Goal: Task Accomplishment & Management: Use online tool/utility

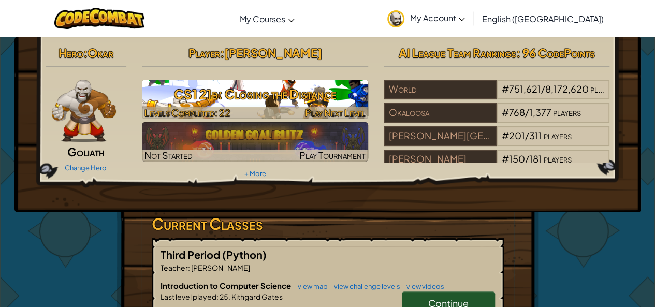
click at [238, 103] on h3 "CS1 21b: Closing the Distance" at bounding box center [255, 93] width 226 height 23
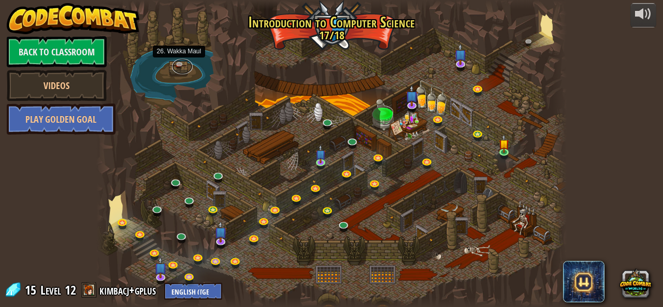
click at [179, 68] on link at bounding box center [182, 67] width 21 height 16
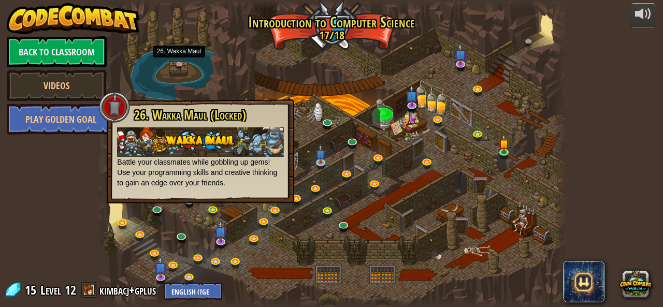
click at [113, 107] on div at bounding box center [114, 107] width 31 height 31
click at [114, 105] on div at bounding box center [114, 107] width 31 height 31
click at [153, 57] on div at bounding box center [331, 153] width 470 height 307
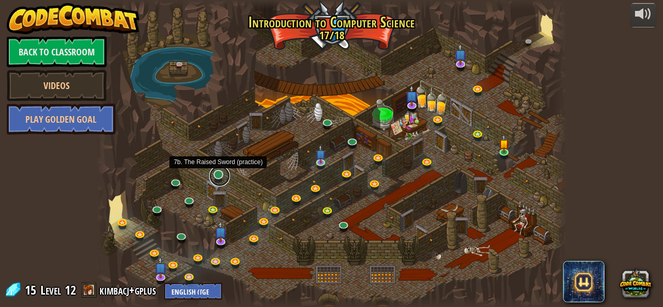
click at [219, 175] on link at bounding box center [219, 176] width 21 height 21
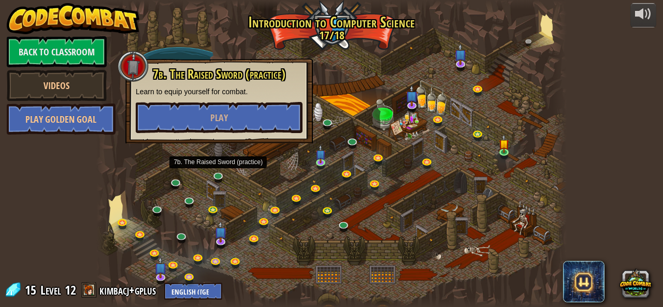
click at [233, 163] on div at bounding box center [331, 153] width 470 height 307
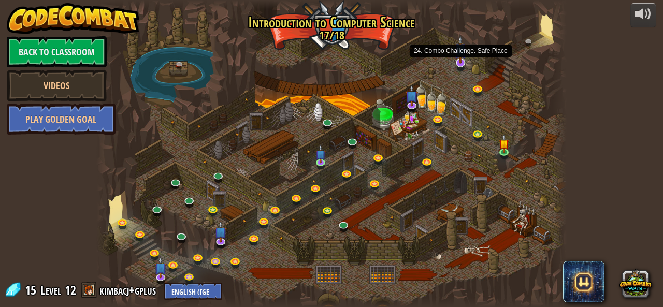
click at [461, 56] on img at bounding box center [460, 49] width 12 height 28
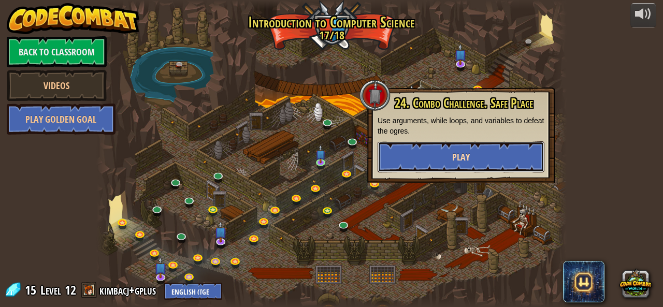
click at [487, 161] on button "Play" at bounding box center [461, 156] width 167 height 31
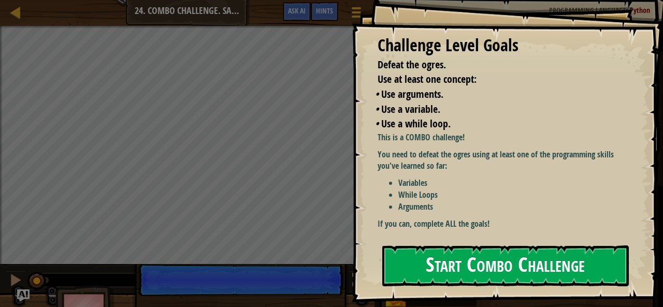
click at [439, 263] on button "Start Combo Challenge" at bounding box center [505, 266] width 247 height 41
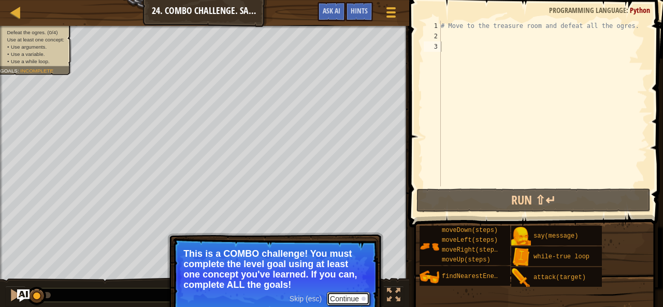
click at [350, 294] on button "Continue" at bounding box center [348, 298] width 43 height 13
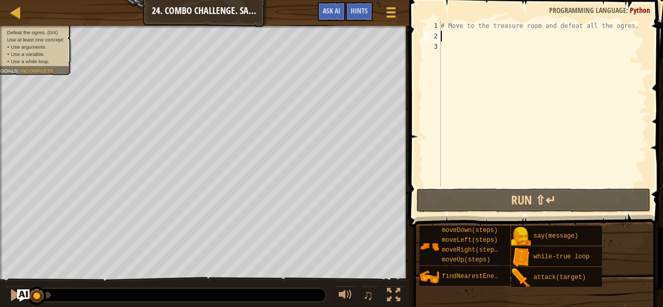
type textarea "h"
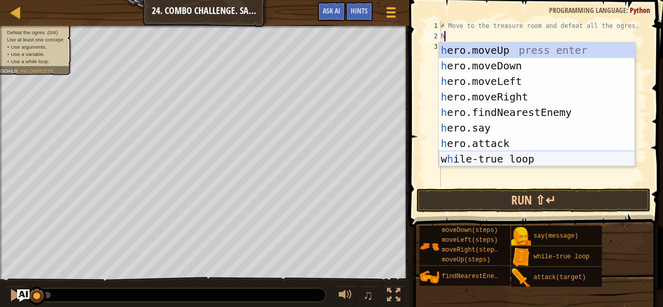
click at [478, 165] on div "h ero.moveUp press enter h ero.moveDown press enter h ero.moveLeft press enter …" at bounding box center [537, 119] width 196 height 155
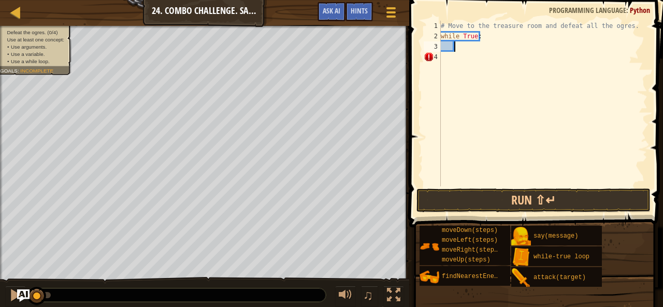
scroll to position [5, 1]
type textarea "he"
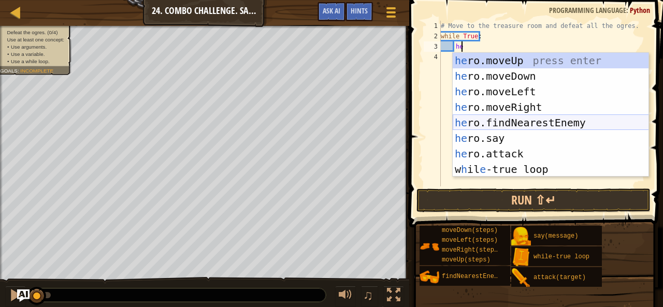
click at [518, 124] on div "he ro.moveUp press enter he ro.moveDown press enter he ro.moveLeft press enter …" at bounding box center [551, 130] width 196 height 155
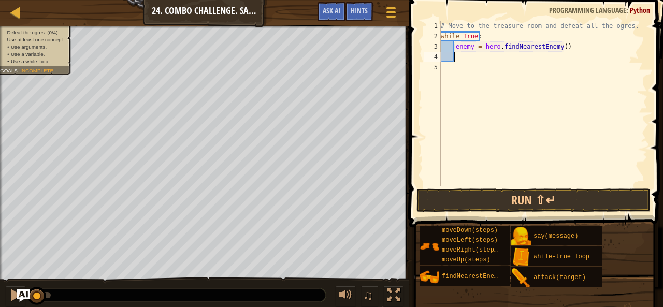
scroll to position [5, 1]
click at [454, 46] on div "# Move to the treasure room and defeat all the ogres. while True : enemy = hero…" at bounding box center [543, 114] width 209 height 187
type textarea "enemy = hero.findNearestEnemy()"
click at [479, 58] on div "# Move to the treasure room and defeat all the ogres. while True : enemy = hero…" at bounding box center [543, 114] width 209 height 187
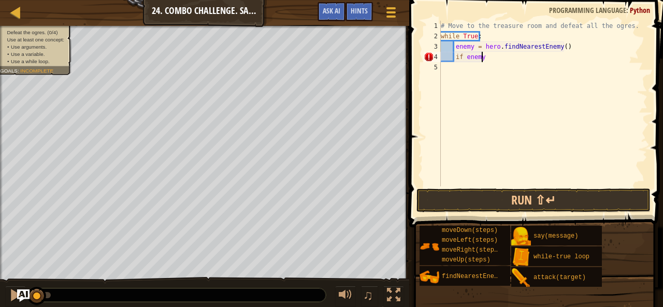
type textarea "if enemy:"
click at [463, 66] on div "# Move to the treasure room and defeat all the ogres. while True : enemy = hero…" at bounding box center [543, 114] width 209 height 187
click at [455, 66] on div "# Move to the treasure room and defeat all the ogres. while True : enemy = hero…" at bounding box center [543, 114] width 209 height 187
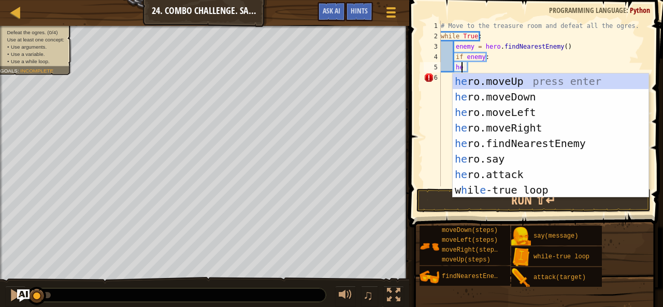
scroll to position [5, 2]
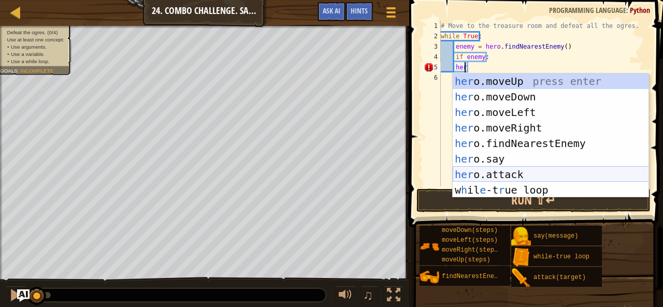
click at [490, 178] on div "her o.moveUp press enter her o.moveDown press enter her o.moveLeft press enter …" at bounding box center [551, 151] width 196 height 155
type textarea "hero.attack(enemy)"
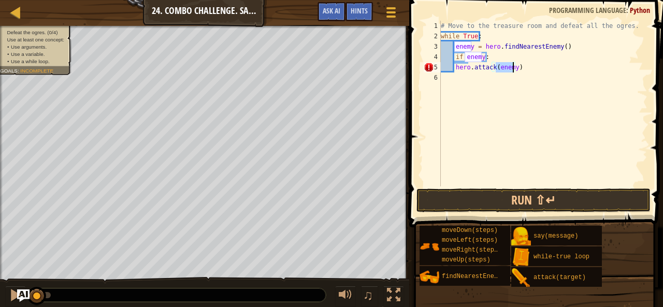
click at [513, 73] on div "# Move to the treasure room and defeat all the ogres. while True : enemy = hero…" at bounding box center [543, 114] width 209 height 187
click at [511, 67] on div "# Move to the treasure room and defeat all the ogres. while True : enemy = hero…" at bounding box center [543, 114] width 209 height 187
click at [514, 67] on div "# Move to the treasure room and defeat all the ogres. while True : enemy = hero…" at bounding box center [543, 114] width 209 height 187
drag, startPoint x: 514, startPoint y: 67, endPoint x: 519, endPoint y: 65, distance: 5.8
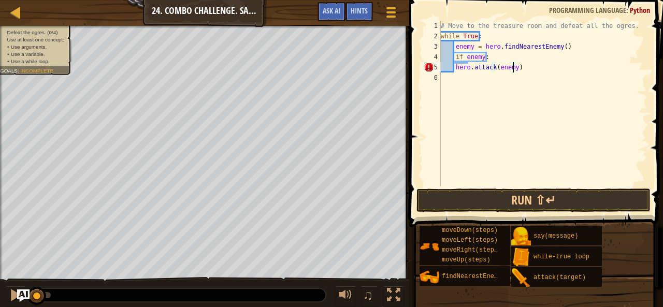
click at [519, 65] on div "# Move to the treasure room and defeat all the ogres. while True : enemy = hero…" at bounding box center [543, 114] width 209 height 187
type textarea "h"
type textarea "i"
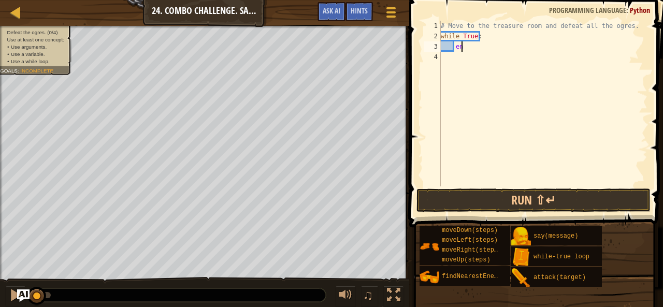
type textarea "e"
type textarea "i"
type textarea "e"
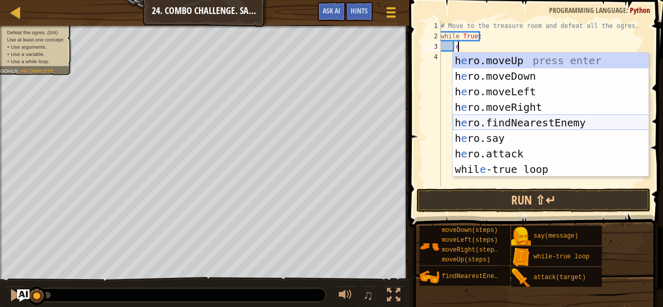
click at [548, 121] on div "h e ro.moveUp press enter h e ro.moveDown press enter h e ro.moveLeft press ent…" at bounding box center [551, 130] width 196 height 155
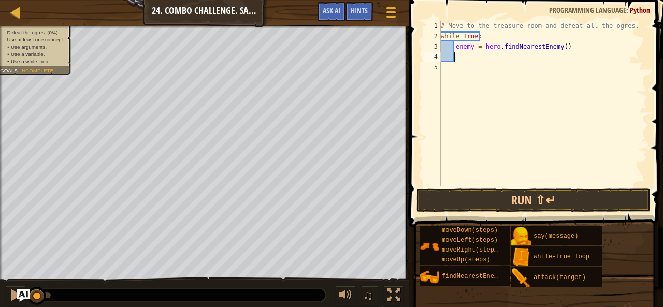
click at [455, 46] on div "# Move to the treasure room and defeat all the ogres. while True : enemy = hero…" at bounding box center [543, 114] width 209 height 187
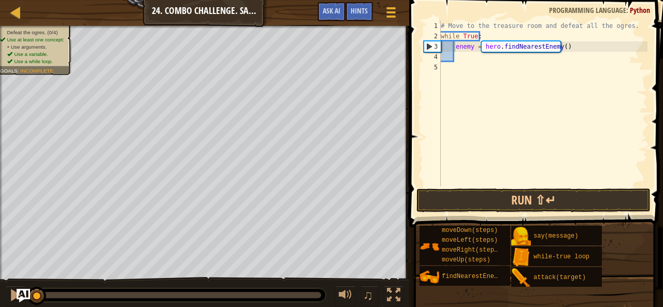
click at [21, 291] on img "Ask AI" at bounding box center [23, 295] width 13 height 13
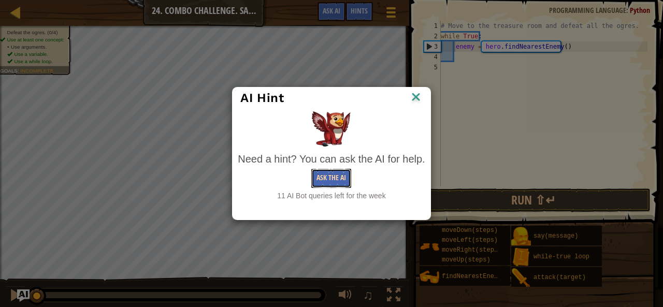
click at [343, 184] on button "Ask the AI" at bounding box center [331, 178] width 40 height 19
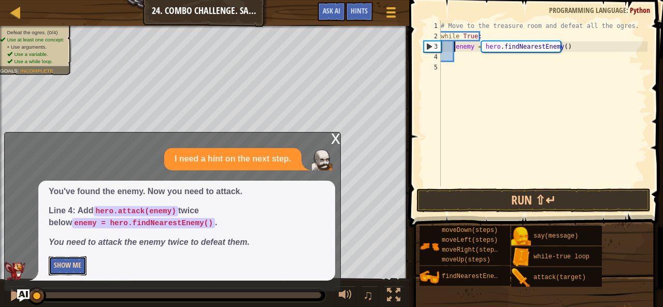
click at [77, 272] on button "Show Me" at bounding box center [68, 265] width 38 height 19
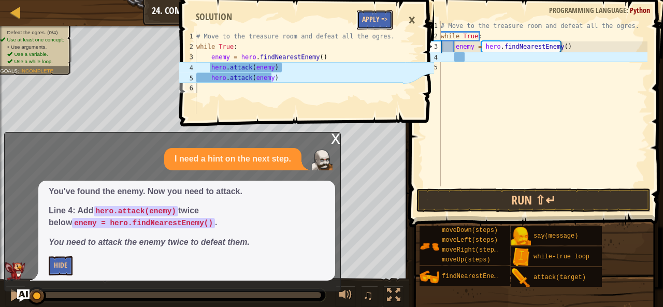
click at [392, 21] on button "Apply =>" at bounding box center [375, 19] width 36 height 19
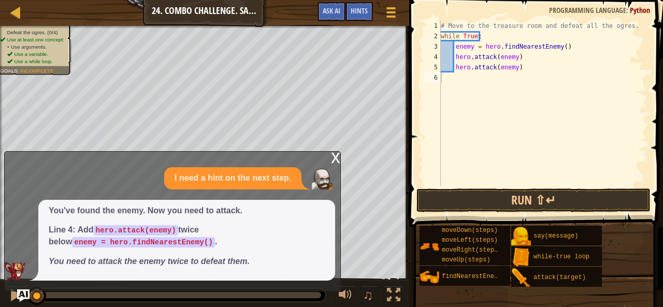
type textarea "hero.attack(enemy)"
click at [512, 64] on div "# Move to the treasure room and defeat all the ogres. while True : enemy = hero…" at bounding box center [543, 114] width 209 height 187
click at [533, 66] on div "# Move to the treasure room and defeat all the ogres. while True : enemy = hero…" at bounding box center [543, 114] width 209 height 187
click at [331, 9] on span "Ask AI" at bounding box center [332, 11] width 18 height 10
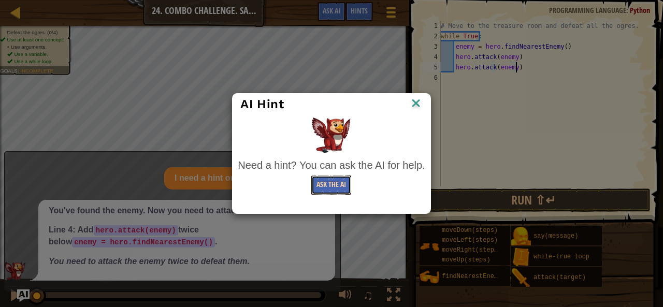
click at [336, 186] on button "Ask the AI" at bounding box center [331, 185] width 40 height 19
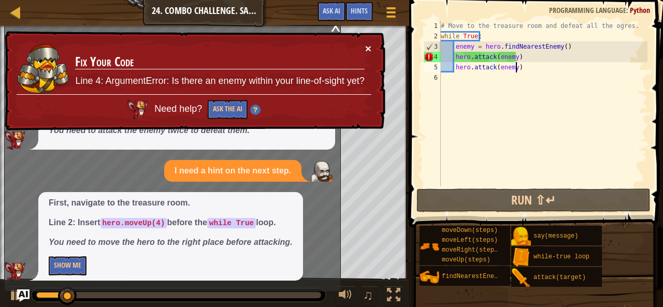
click at [370, 48] on button "×" at bounding box center [368, 48] width 6 height 11
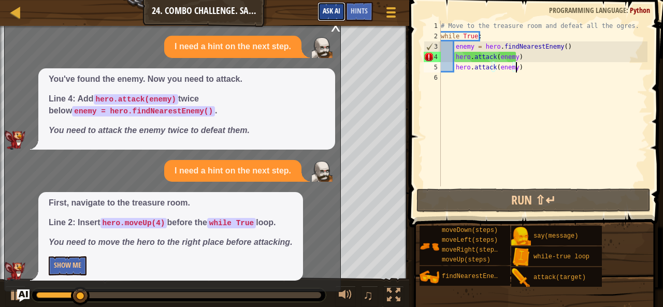
click at [327, 9] on span "Ask AI" at bounding box center [332, 11] width 18 height 10
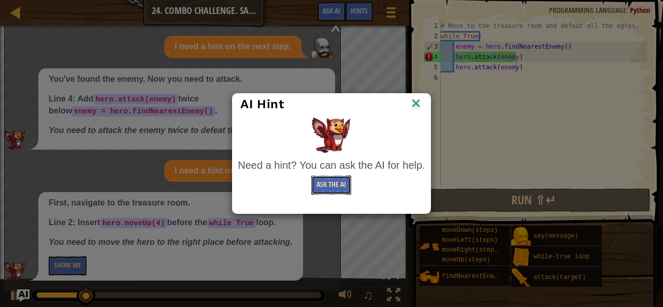
click at [336, 191] on button "Ask the AI" at bounding box center [331, 185] width 40 height 19
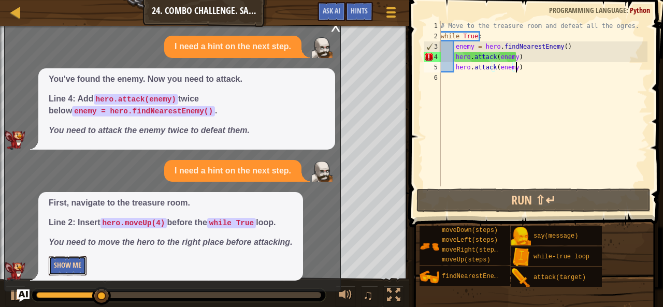
click at [69, 261] on button "Show Me" at bounding box center [68, 265] width 38 height 19
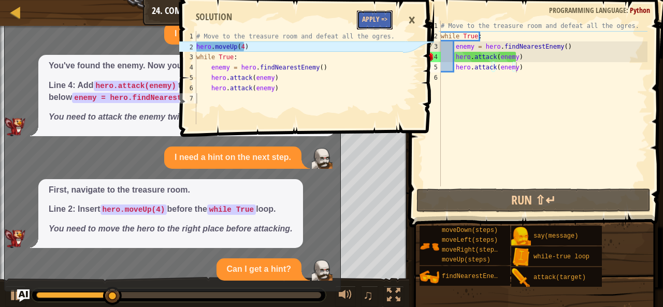
click at [363, 23] on button "Apply =>" at bounding box center [375, 19] width 36 height 19
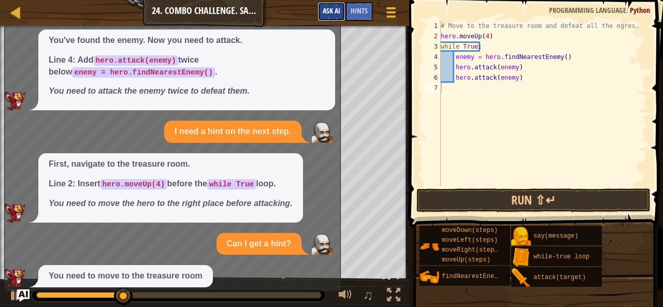
scroll to position [6, 0]
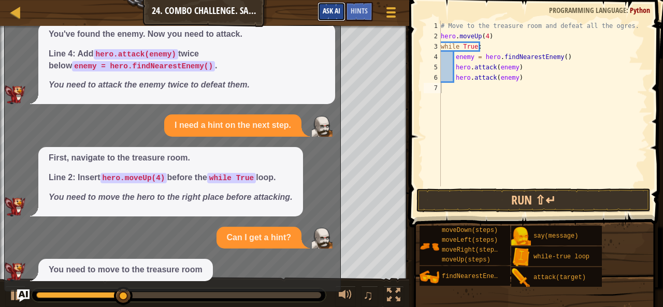
click at [330, 4] on button "Ask AI" at bounding box center [332, 11] width 28 height 19
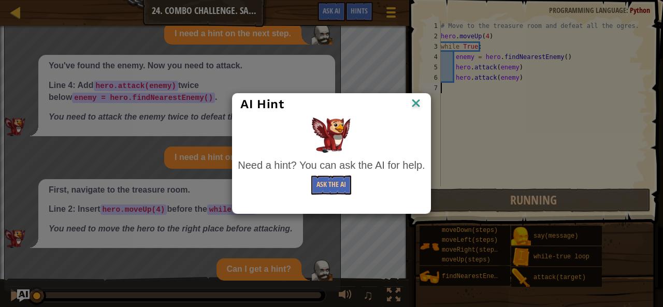
scroll to position [0, 0]
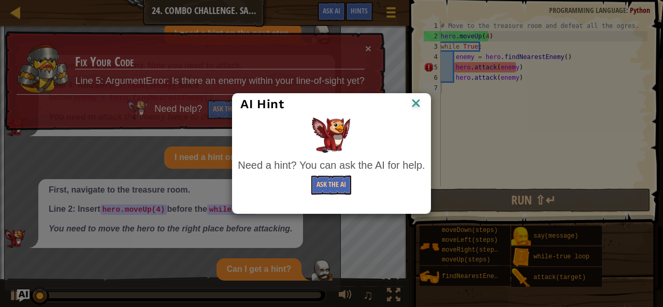
click at [422, 106] on img at bounding box center [415, 104] width 13 height 16
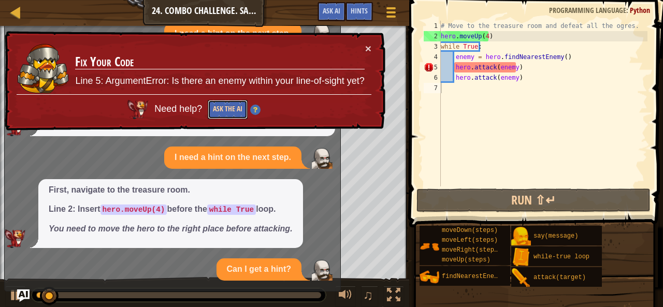
click at [224, 101] on button "Ask the AI" at bounding box center [228, 108] width 40 height 19
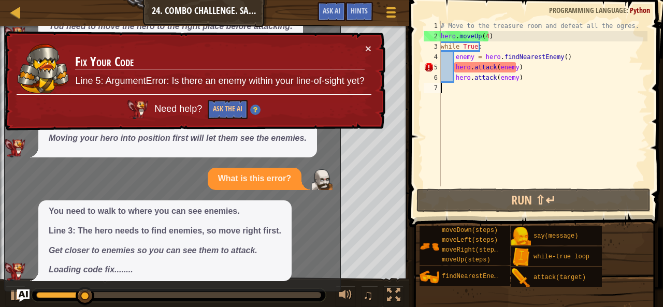
scroll to position [86, 0]
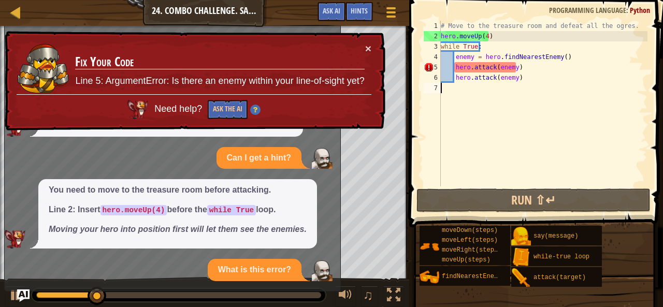
click at [368, 41] on div "× Fix Your Code Line 5: ArgumentError: Is there an enemy within your line-of-si…" at bounding box center [194, 81] width 383 height 102
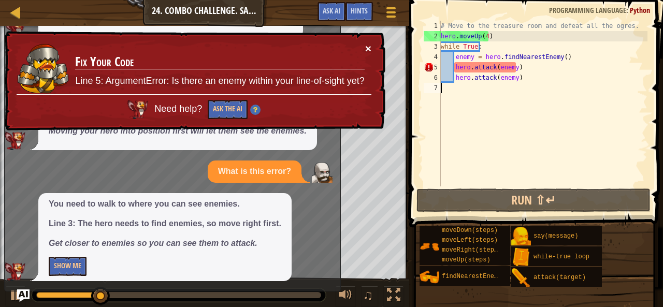
click at [366, 45] on button "×" at bounding box center [368, 50] width 7 height 11
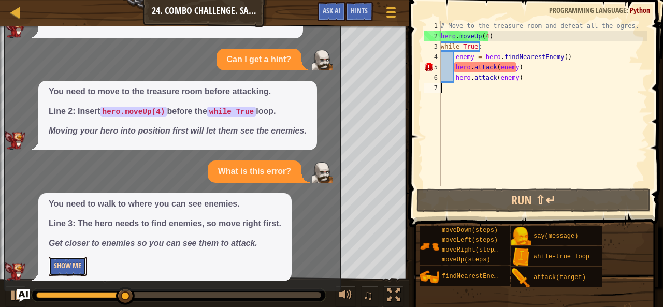
click at [56, 264] on button "Show Me" at bounding box center [68, 266] width 38 height 19
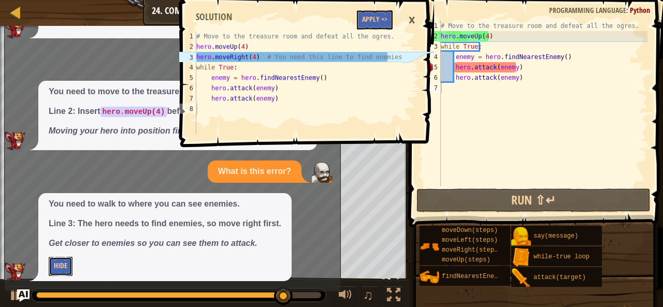
click at [66, 262] on button "Hide" at bounding box center [61, 266] width 24 height 19
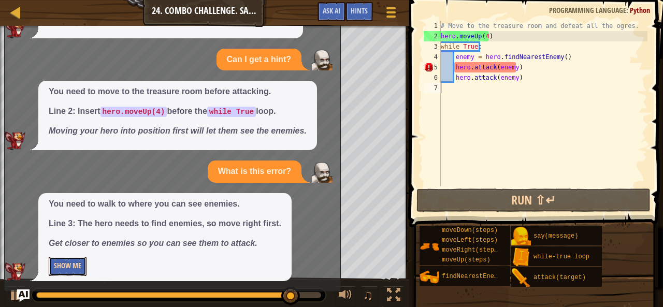
click at [74, 271] on button "Show Me" at bounding box center [68, 266] width 38 height 19
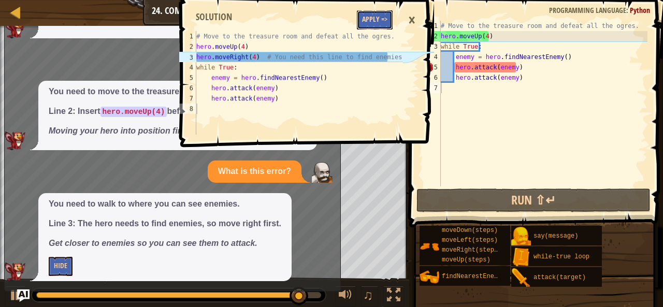
click at [384, 16] on button "Apply =>" at bounding box center [375, 19] width 36 height 19
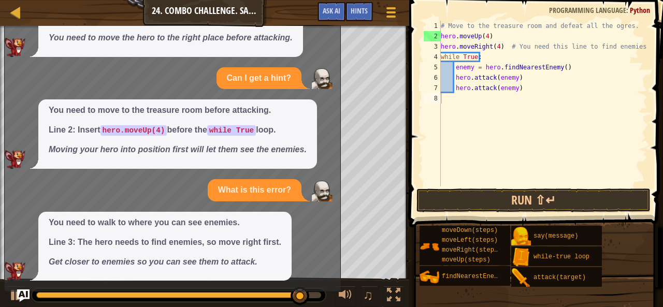
scroll to position [166, 0]
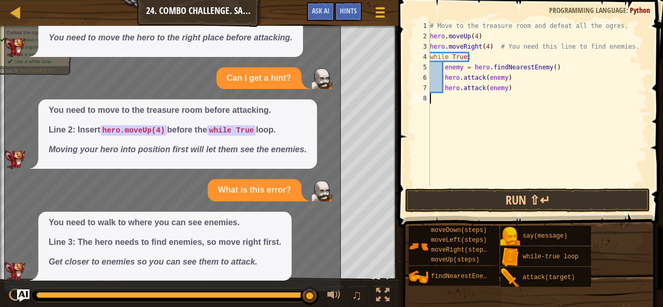
click at [515, 94] on div "# Move to the treasure room and defeat all the ogres. hero . moveUp ( 4 ) hero …" at bounding box center [538, 114] width 220 height 187
click at [504, 83] on div "# Move to the treasure room and defeat all the ogres. hero . moveUp ( 4 ) hero …" at bounding box center [538, 114] width 220 height 187
type textarea "h"
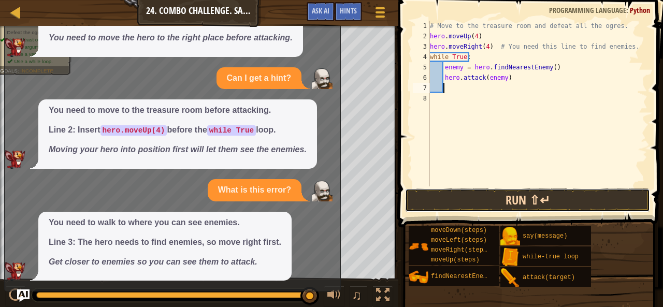
click at [470, 208] on button "Run ⇧↵" at bounding box center [527, 201] width 245 height 24
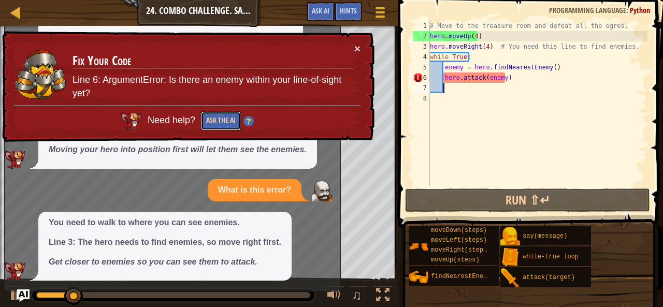
click at [228, 112] on button "Ask the AI" at bounding box center [220, 122] width 40 height 20
click at [228, 117] on button "Ask the AI" at bounding box center [220, 122] width 40 height 20
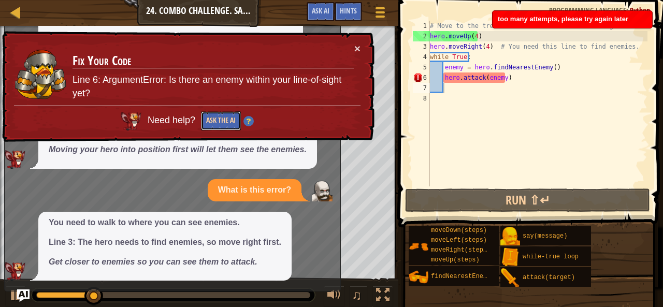
click at [219, 117] on button "Ask the AI" at bounding box center [220, 122] width 40 height 20
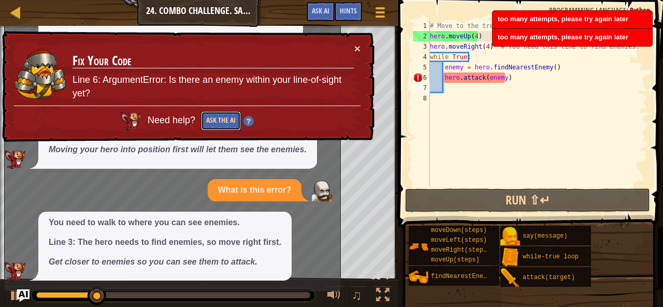
click at [219, 117] on button "Ask the AI" at bounding box center [220, 122] width 40 height 20
click at [361, 48] on div "× Fix Your Code Line 6: ArgumentError: Is there an enemy within your line-of-si…" at bounding box center [187, 87] width 377 height 118
click at [356, 46] on button "×" at bounding box center [358, 51] width 7 height 11
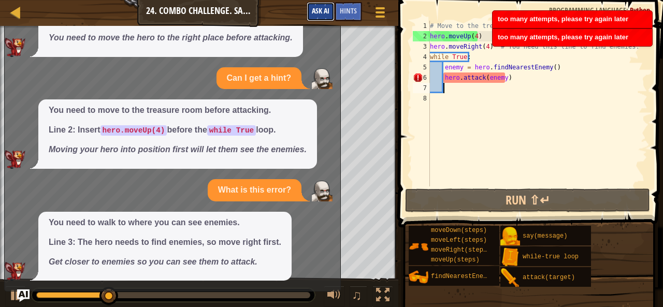
click at [323, 11] on span "Ask AI" at bounding box center [321, 11] width 18 height 10
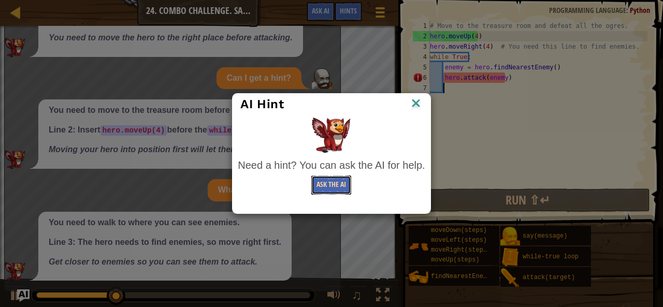
click at [323, 188] on button "Ask the AI" at bounding box center [331, 185] width 40 height 19
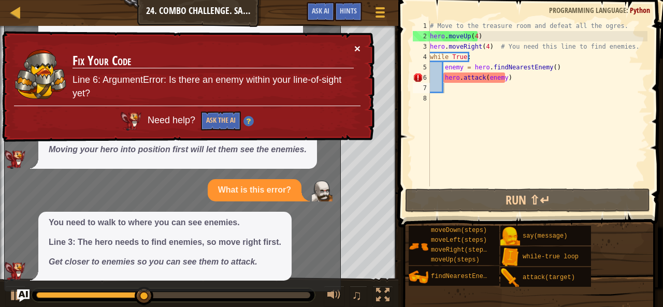
click at [356, 46] on button "×" at bounding box center [357, 49] width 6 height 11
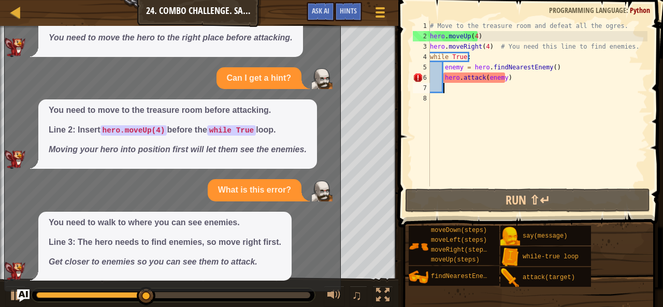
click at [209, 102] on div "You need to move to the treasure room before attacking. Line 2: Insert hero.mov…" at bounding box center [177, 133] width 279 height 69
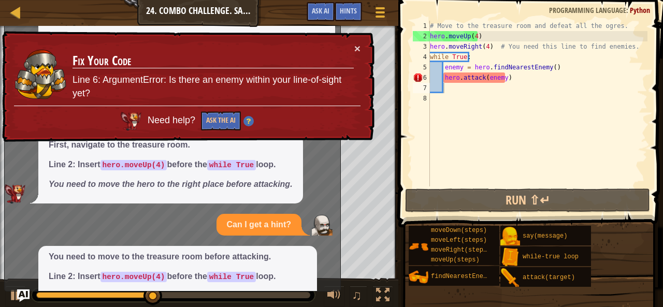
scroll to position [0, 0]
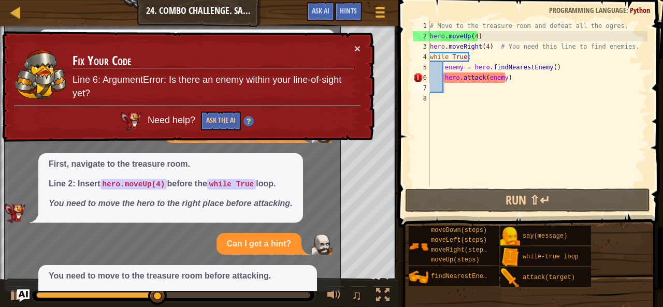
click at [362, 41] on div "× Fix Your Code Line 6: ArgumentError: Is there an enemy within your line-of-si…" at bounding box center [187, 86] width 376 height 117
click at [359, 46] on button "×" at bounding box center [358, 51] width 7 height 11
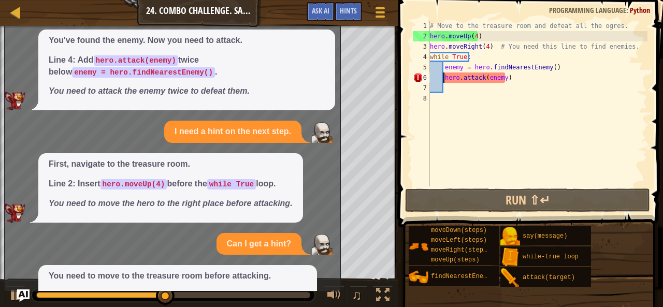
type textarea "while True:"
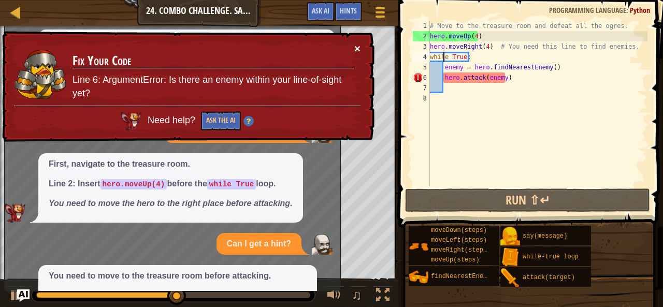
click at [360, 47] on button "×" at bounding box center [357, 49] width 6 height 11
click at [358, 45] on button "×" at bounding box center [358, 50] width 7 height 11
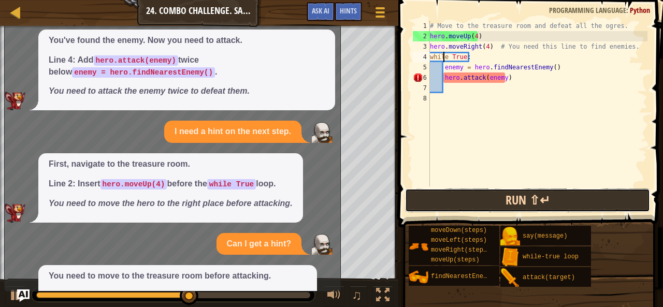
click at [524, 199] on button "Run ⇧↵" at bounding box center [527, 201] width 245 height 24
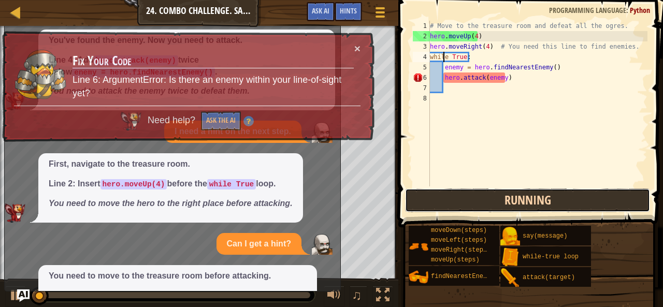
click at [524, 199] on button "Running" at bounding box center [527, 201] width 245 height 24
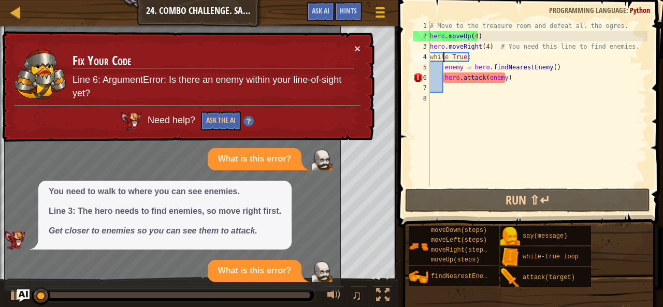
scroll to position [198, 0]
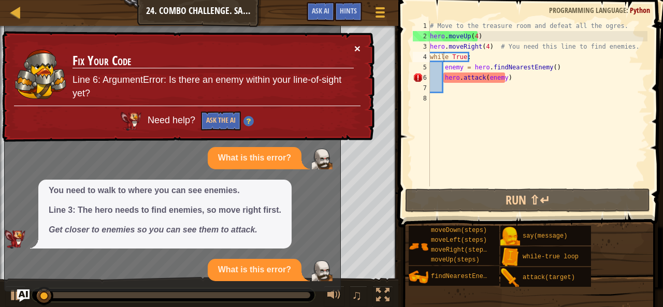
click at [359, 48] on button "×" at bounding box center [358, 50] width 7 height 11
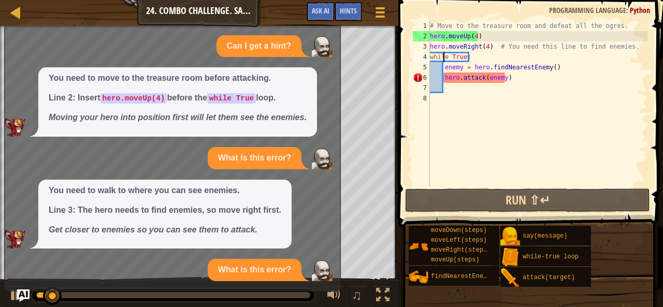
click at [320, 62] on div "I need a hint on the next step. You've found the enemy. Now you need to attack.…" at bounding box center [170, 40] width 331 height 482
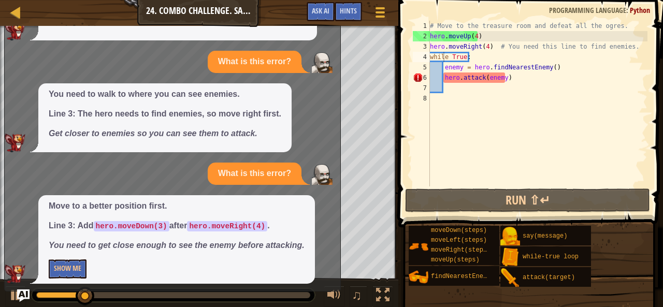
scroll to position [296, 0]
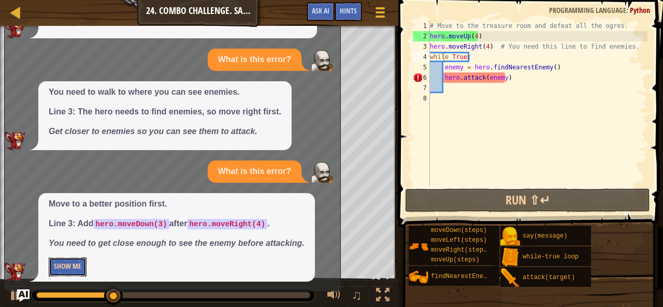
click at [60, 270] on button "Show Me" at bounding box center [68, 266] width 38 height 19
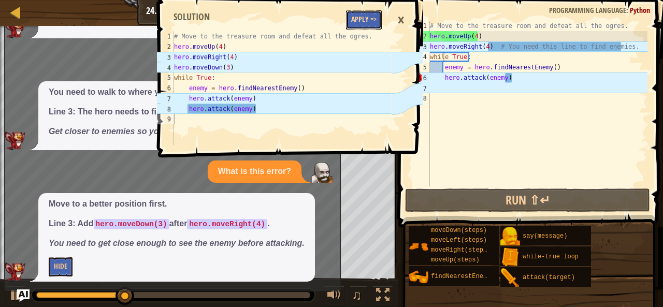
click at [363, 15] on button "Apply =>" at bounding box center [364, 19] width 36 height 19
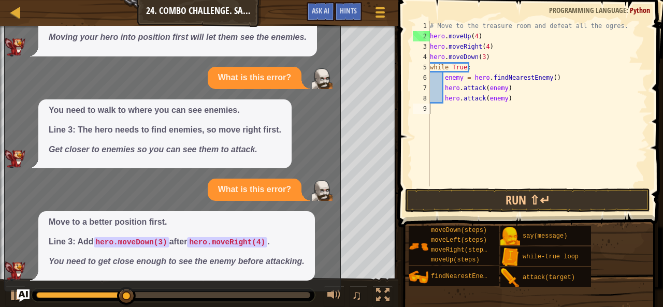
scroll to position [278, 0]
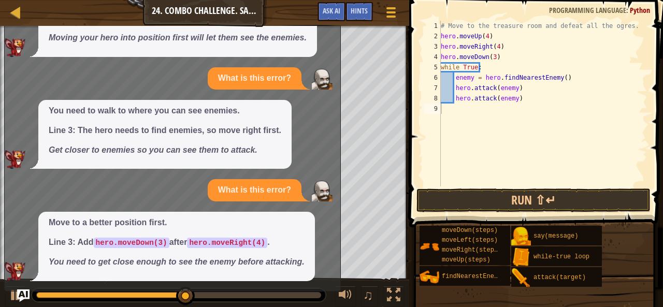
click at [262, 83] on p "What is this error?" at bounding box center [254, 79] width 73 height 12
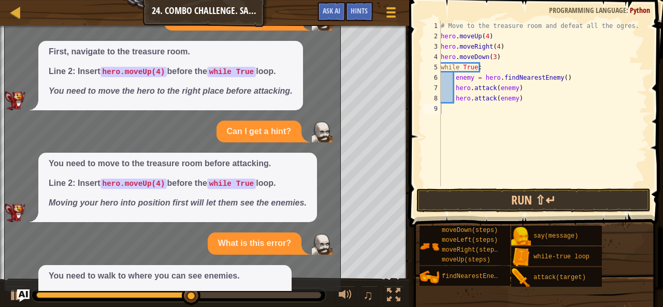
scroll to position [0, 0]
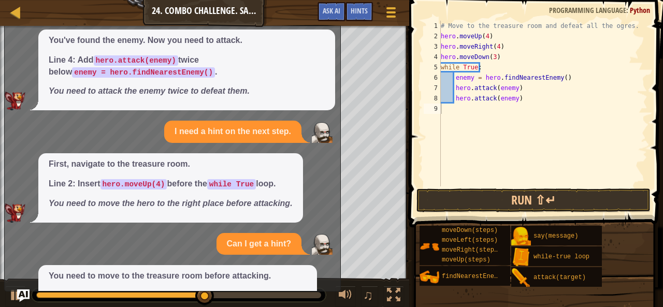
click at [293, 126] on div "I need a hint on the next step." at bounding box center [232, 132] width 137 height 22
click at [27, 285] on div "You need to move to the treasure room before attacking. Line 2: Insert hero.mov…" at bounding box center [170, 299] width 331 height 69
click at [26, 292] on img "Ask AI" at bounding box center [23, 295] width 13 height 13
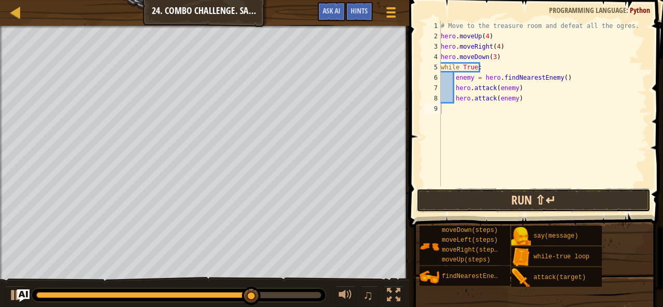
click at [545, 203] on button "Run ⇧↵" at bounding box center [534, 201] width 234 height 24
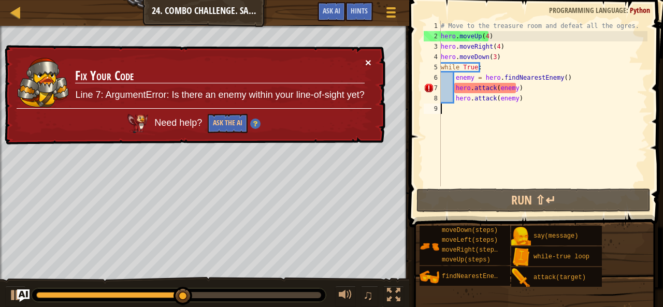
click at [369, 62] on button "×" at bounding box center [368, 64] width 7 height 11
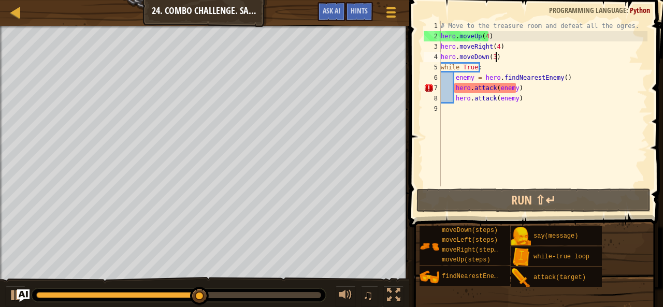
click at [495, 60] on div "# Move to the treasure room and defeat all the ogres. hero . moveUp ( 4 ) hero …" at bounding box center [543, 114] width 209 height 187
type textarea "hero.moveDown(3)"
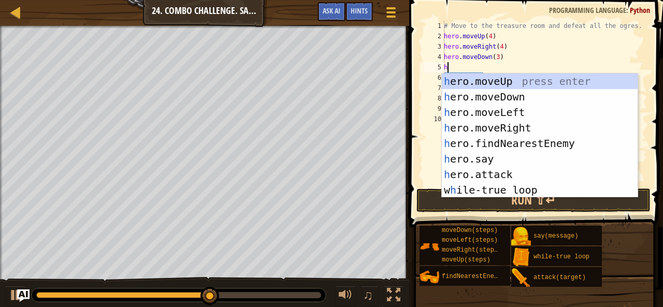
type textarea "her"
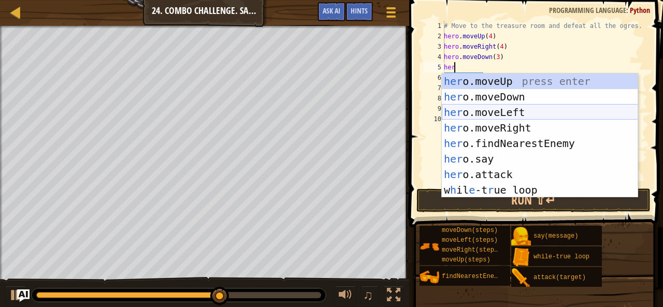
click at [522, 114] on div "her o.moveUp press enter her o.moveDown press enter her o.moveLeft press enter …" at bounding box center [540, 151] width 196 height 155
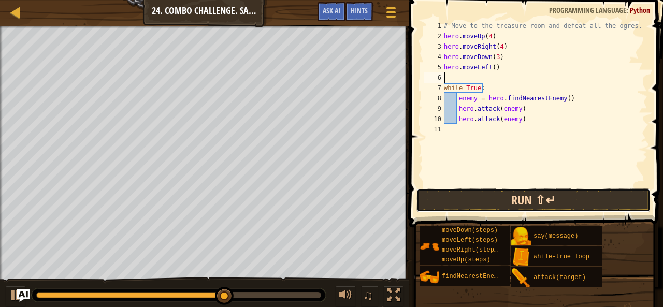
click at [494, 205] on button "Run ⇧↵" at bounding box center [534, 201] width 234 height 24
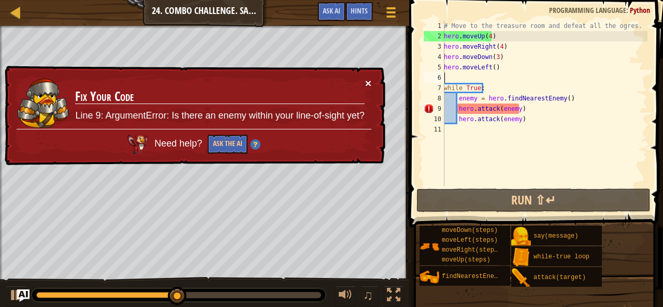
click at [368, 80] on button "×" at bounding box center [368, 85] width 7 height 11
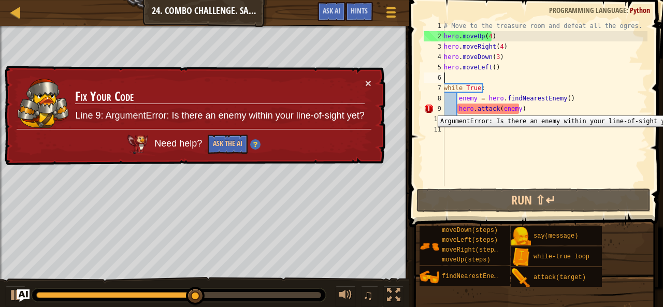
click at [430, 108] on div "9" at bounding box center [434, 109] width 21 height 10
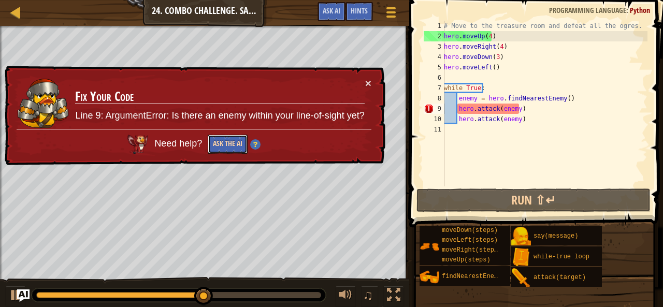
click at [230, 140] on button "Ask the AI" at bounding box center [227, 145] width 40 height 20
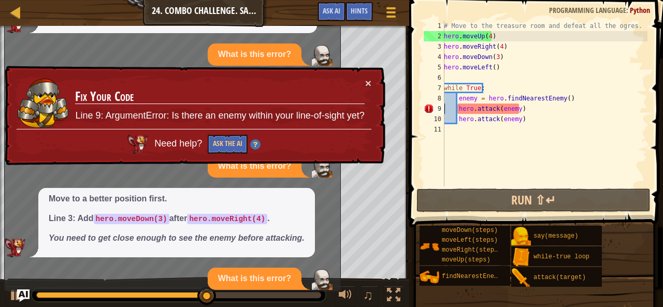
scroll to position [310, 0]
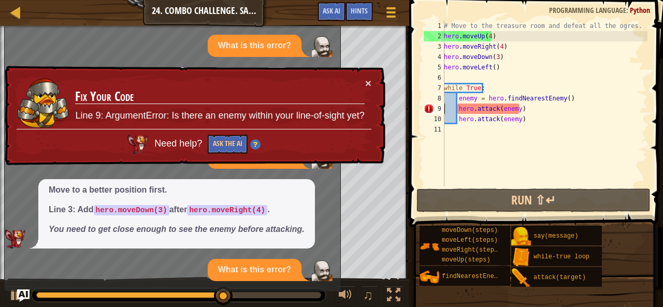
type textarea "hero.attack(enemy)"
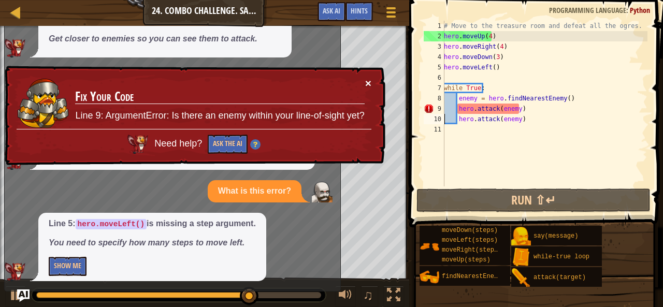
click at [370, 83] on button "×" at bounding box center [368, 85] width 7 height 11
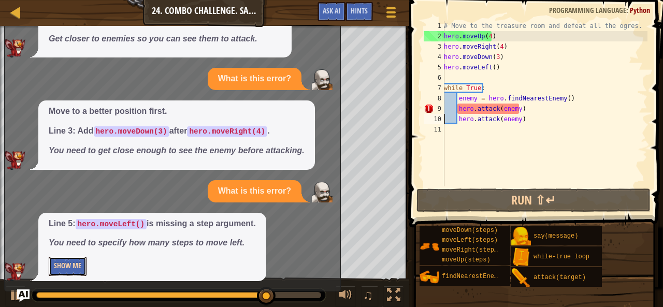
click at [81, 270] on button "Show Me" at bounding box center [68, 266] width 38 height 19
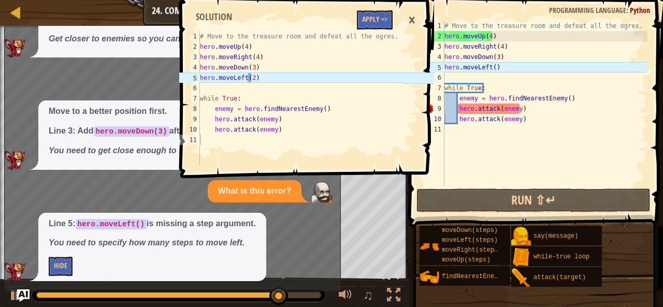
click at [410, 16] on div "×" at bounding box center [412, 20] width 18 height 24
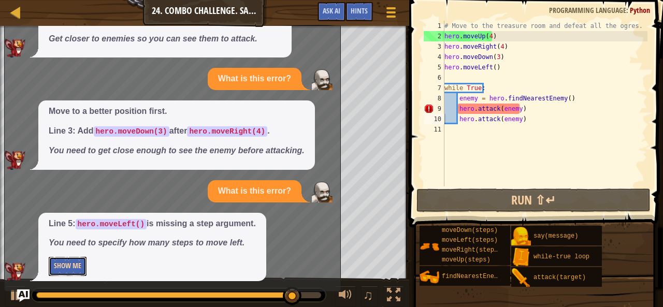
click at [81, 272] on button "Show Me" at bounding box center [68, 266] width 38 height 19
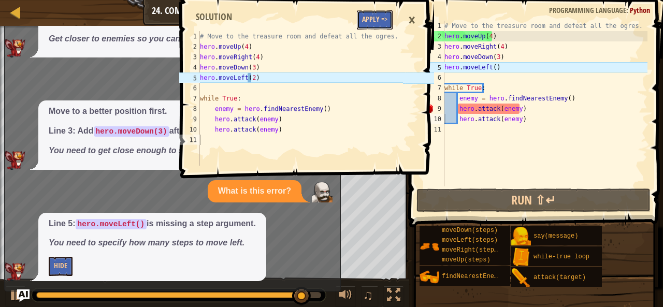
click at [368, 23] on button "Apply =>" at bounding box center [375, 19] width 36 height 19
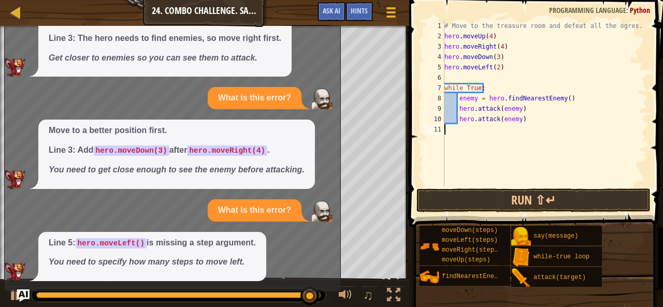
click at [499, 173] on div "# Move to the treasure room and defeat all the ogres. hero . moveUp ( 4 ) hero …" at bounding box center [544, 114] width 205 height 187
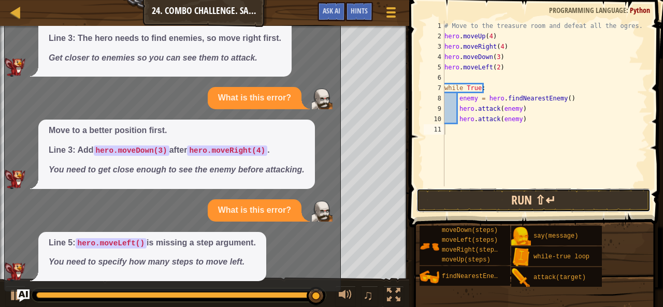
click at [469, 195] on button "Run ⇧↵" at bounding box center [534, 201] width 234 height 24
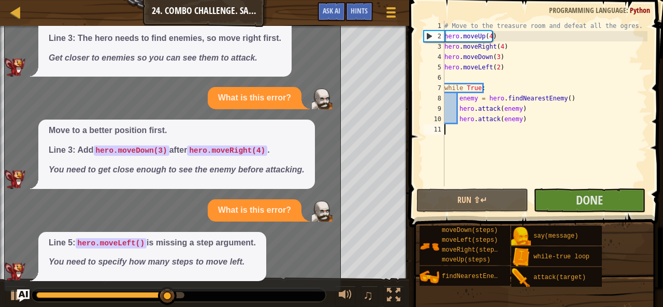
click at [297, 54] on div "You need to walk to where you can see enemies. Line 3: The hero needs to find e…" at bounding box center [170, 42] width 331 height 69
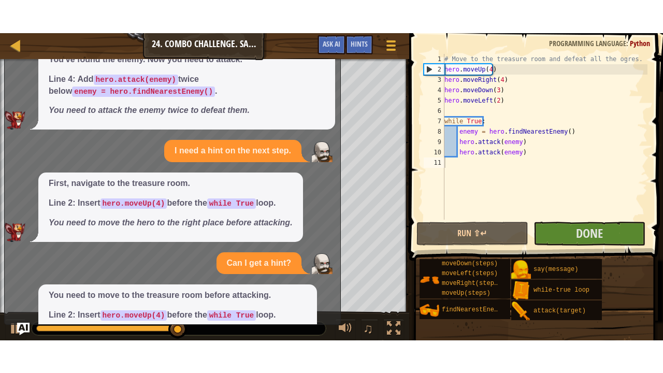
scroll to position [0, 0]
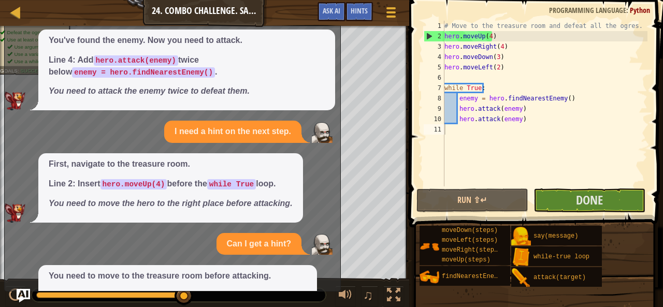
click at [22, 297] on img "Ask AI" at bounding box center [23, 295] width 13 height 13
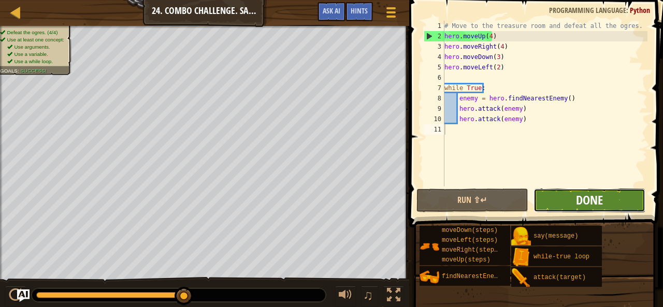
click at [579, 192] on span "Done" at bounding box center [589, 200] width 27 height 17
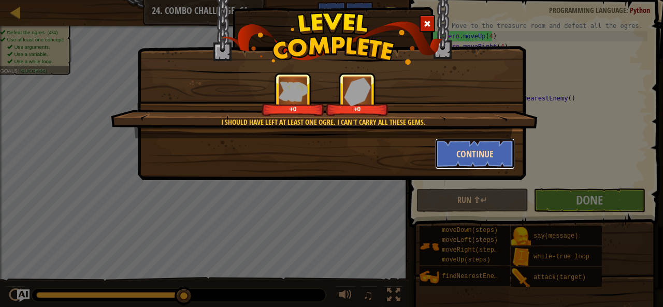
click at [478, 153] on button "Continue" at bounding box center [475, 153] width 80 height 31
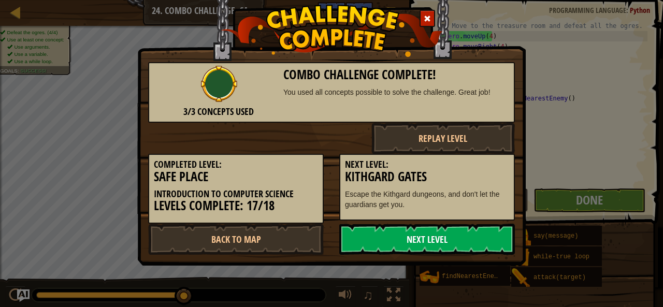
click at [379, 235] on link "Next Level" at bounding box center [427, 239] width 176 height 31
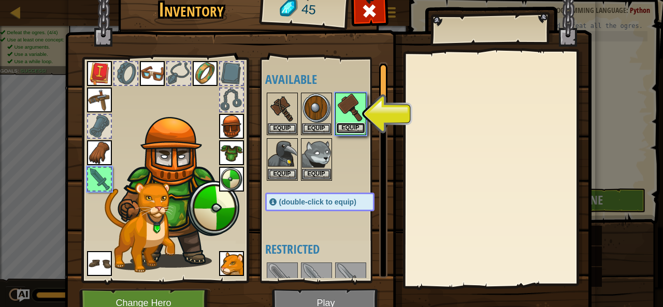
click at [349, 124] on button "Equip" at bounding box center [350, 128] width 29 height 11
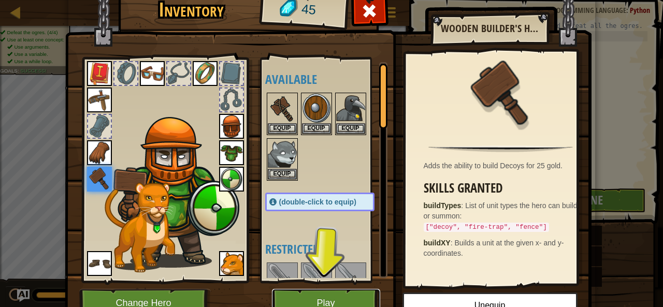
click at [323, 297] on button "Play" at bounding box center [326, 303] width 108 height 28
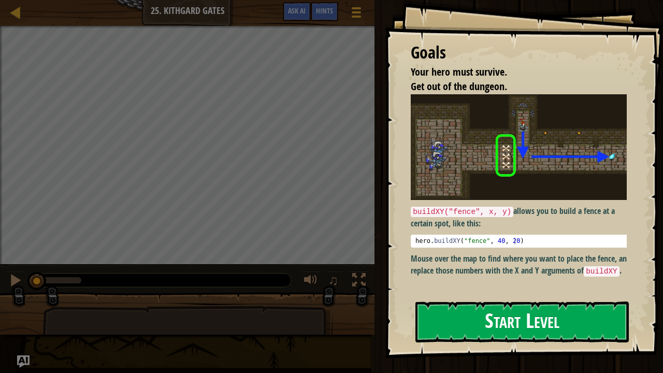
click at [463, 307] on button "Start Level" at bounding box center [521, 322] width 213 height 41
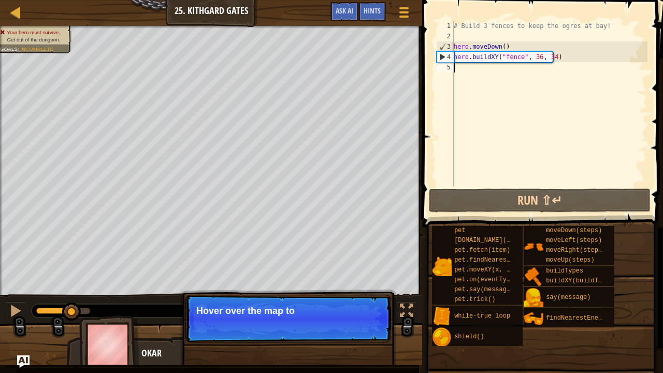
scroll to position [5, 0]
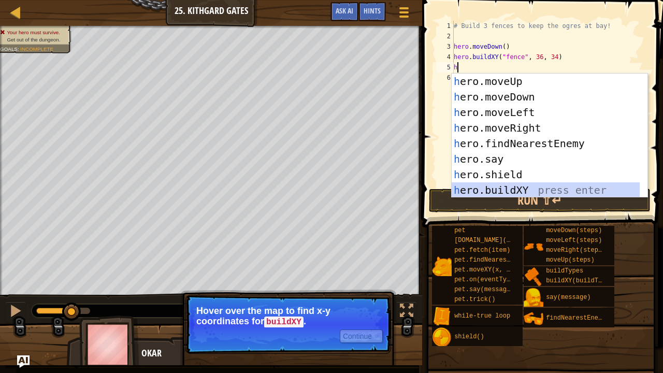
click at [496, 193] on div "h ero.moveUp press enter h ero.moveDown press enter h ero.moveLeft press enter …" at bounding box center [546, 151] width 189 height 155
type textarea "hero.buildXY("fence", 36, 30)"
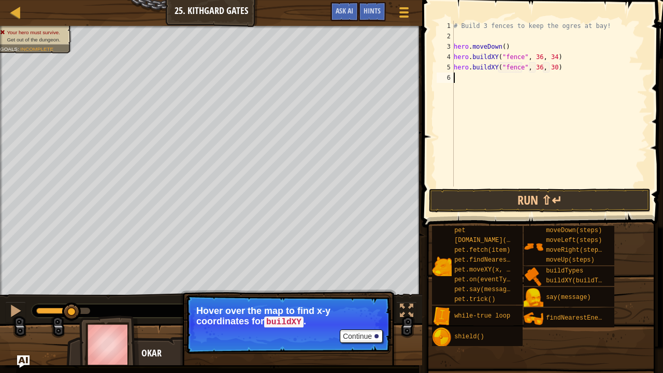
click at [475, 81] on div "# Build 3 fences to keep the ogres at bay! hero . moveDown ( ) hero . buildXY (…" at bounding box center [550, 114] width 196 height 187
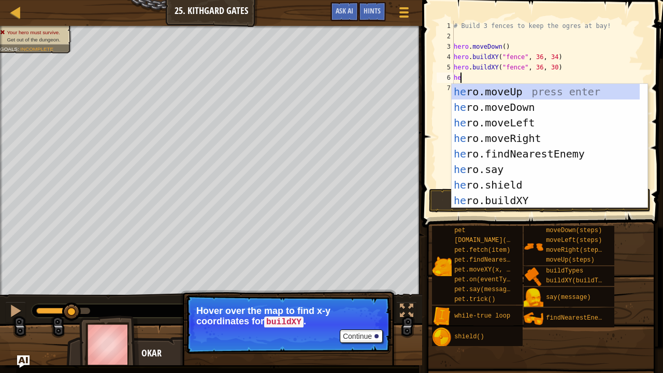
type textarea "her"
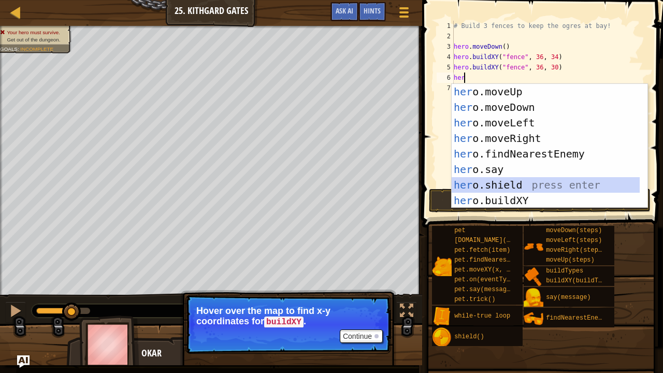
drag, startPoint x: 495, startPoint y: 185, endPoint x: 497, endPoint y: 207, distance: 22.4
click at [497, 207] on div "her o.moveUp press enter her o.moveDown press enter her o.moveLeft press enter …" at bounding box center [546, 161] width 189 height 155
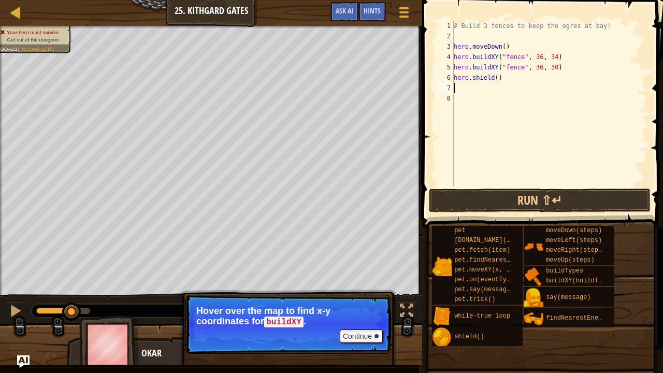
click at [504, 82] on div "# Build 3 fences to keep the ogres at bay! hero . moveDown ( ) hero . buildXY (…" at bounding box center [550, 114] width 196 height 187
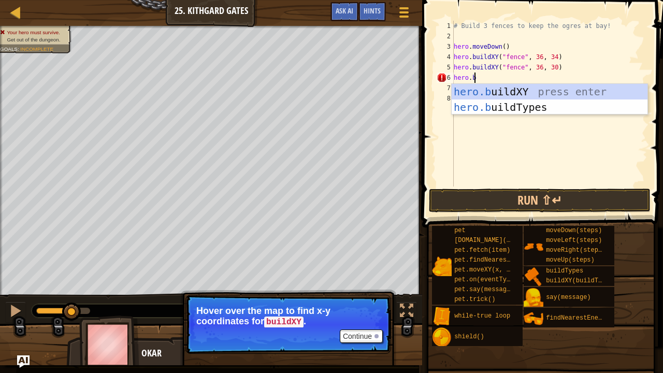
scroll to position [5, 1]
click at [517, 92] on div "hero.b uildXY press enter hero.b uildTypes press enter" at bounding box center [550, 115] width 196 height 62
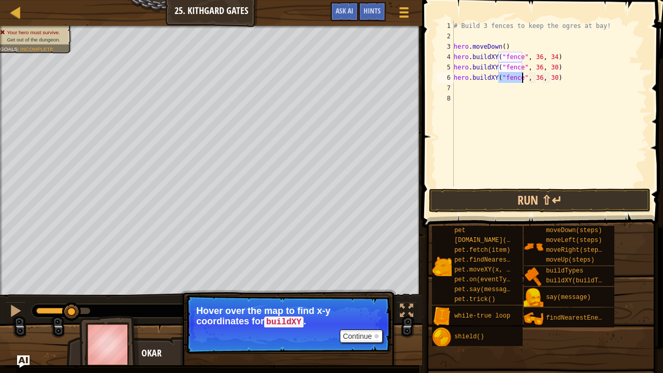
click at [548, 75] on div "# Build 3 fences to keep the ogres at bay! hero . moveDown ( ) hero . buildXY (…" at bounding box center [550, 114] width 196 height 187
type textarea "hero.buildXY("fence", 36, 27)"
click at [544, 194] on button "Run ⇧↵" at bounding box center [540, 201] width 222 height 24
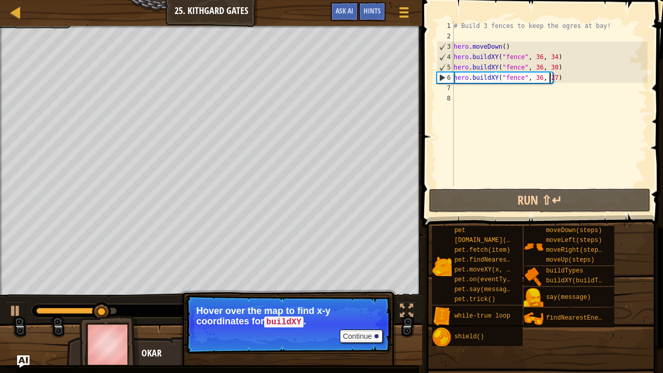
click at [461, 87] on div "# Build 3 fences to keep the ogres at bay! hero . moveDown ( ) hero . buildXY (…" at bounding box center [550, 114] width 196 height 187
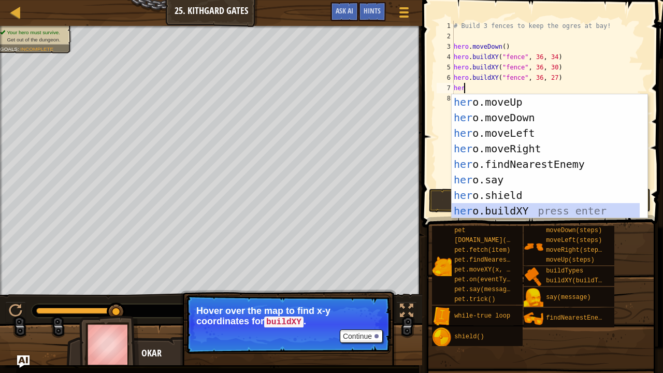
click at [508, 211] on div "her o.moveUp press enter her o.moveDown press enter her o.moveLeft press enter …" at bounding box center [546, 171] width 189 height 155
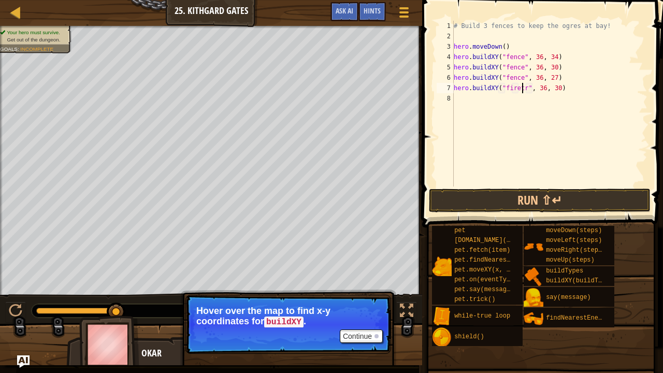
scroll to position [5, 6]
type textarea "hero.buildXY("firetrap", 36, 30)"
click at [529, 197] on button "Run ⇧↵" at bounding box center [540, 201] width 222 height 24
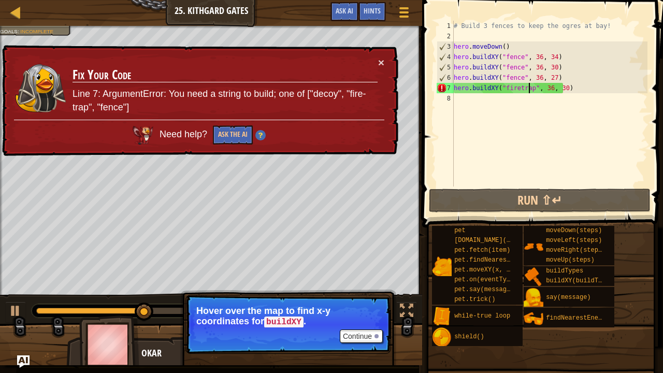
click at [331, 98] on p "Line 7: ArgumentError: You need a string to build; one of ["decoy", "fire-trap"…" at bounding box center [225, 101] width 305 height 26
click at [239, 130] on button "Ask the AI" at bounding box center [233, 134] width 40 height 19
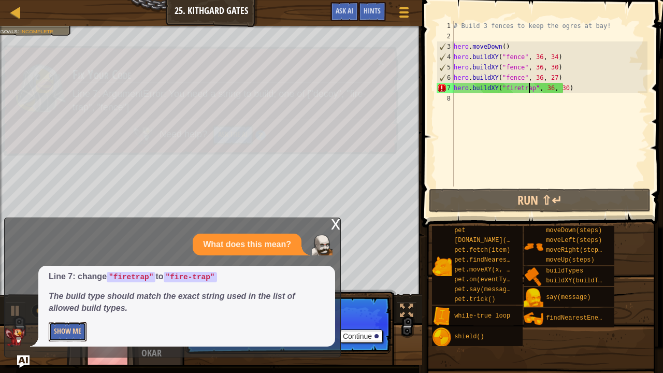
click at [77, 307] on button "Show Me" at bounding box center [68, 331] width 38 height 19
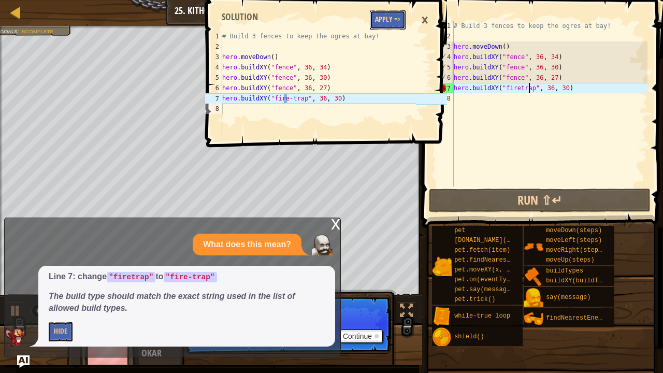
click at [381, 18] on button "Apply =>" at bounding box center [388, 19] width 36 height 19
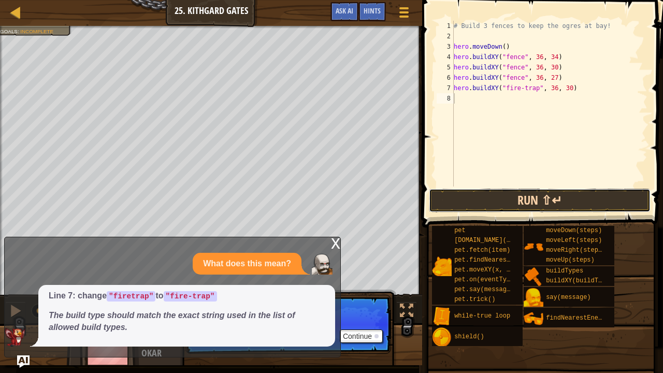
click at [470, 197] on button "Run ⇧↵" at bounding box center [540, 201] width 222 height 24
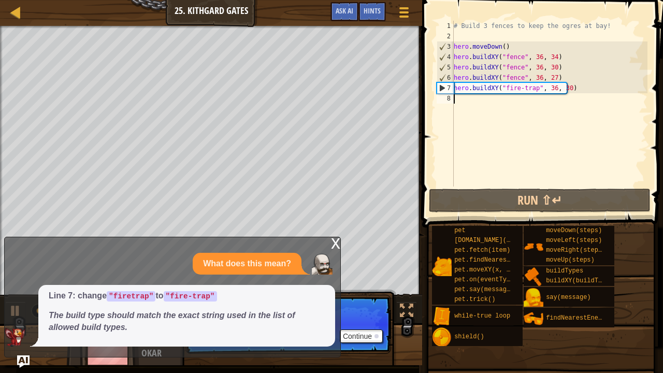
click at [549, 85] on div "# Build 3 fences to keep the ogres at bay! hero . moveDown ( ) hero . buildXY (…" at bounding box center [550, 114] width 196 height 187
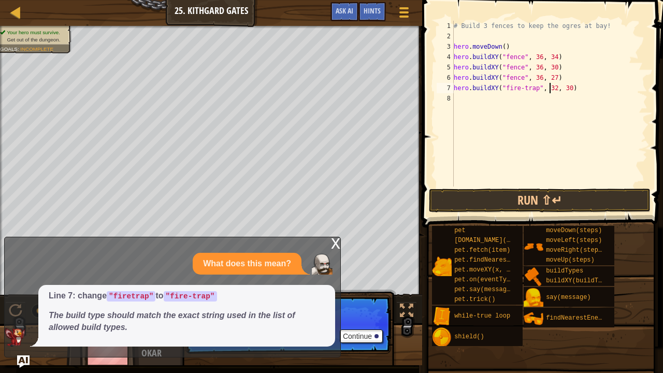
scroll to position [5, 8]
click at [458, 206] on button "Run ⇧↵" at bounding box center [540, 201] width 222 height 24
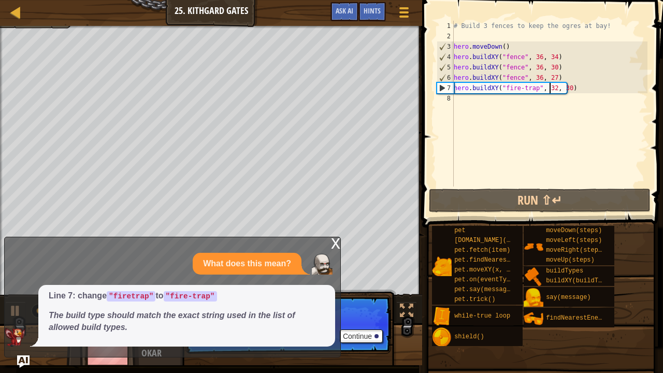
type textarea "hero.buildXY("fire-trap", 36, 30)"
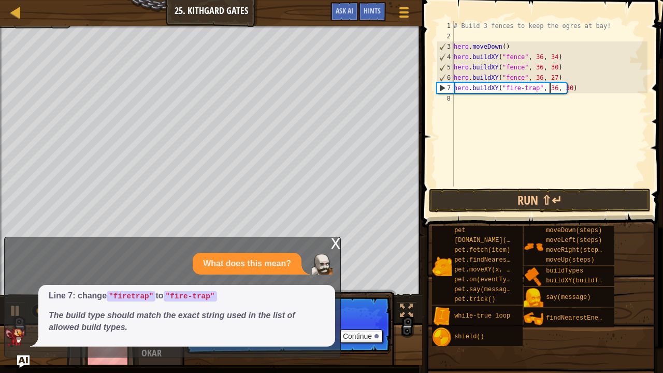
click at [577, 87] on div "# Build 3 fences to keep the ogres at bay! hero . moveDown ( ) hero . buildXY (…" at bounding box center [550, 114] width 196 height 187
click at [497, 101] on div "# Build 3 fences to keep the ogres at bay! hero . moveDown ( ) hero . buildXY (…" at bounding box center [550, 114] width 196 height 187
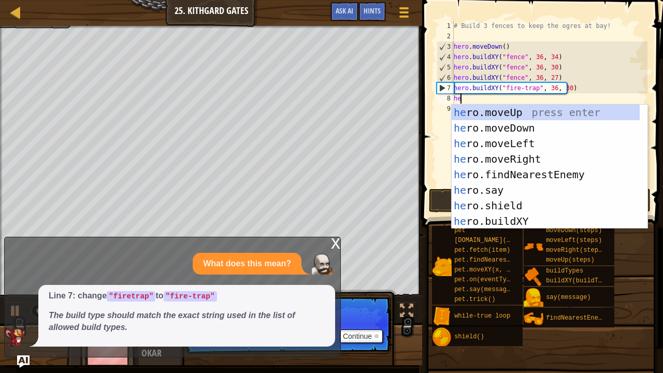
type textarea "her"
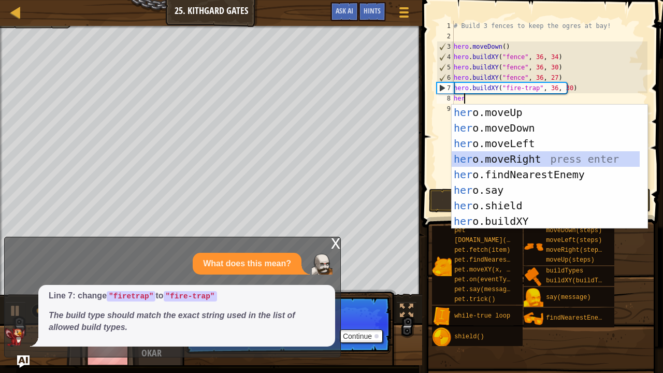
click at [509, 156] on div "her o.moveUp press enter her o.moveDown press enter her o.moveLeft press enter …" at bounding box center [546, 182] width 189 height 155
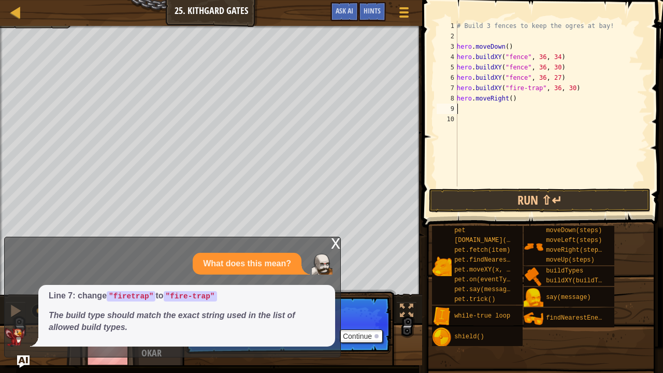
click at [507, 98] on div "# Build 3 fences to keep the ogres at bay! hero . moveDown ( ) hero . buildXY (…" at bounding box center [551, 114] width 193 height 187
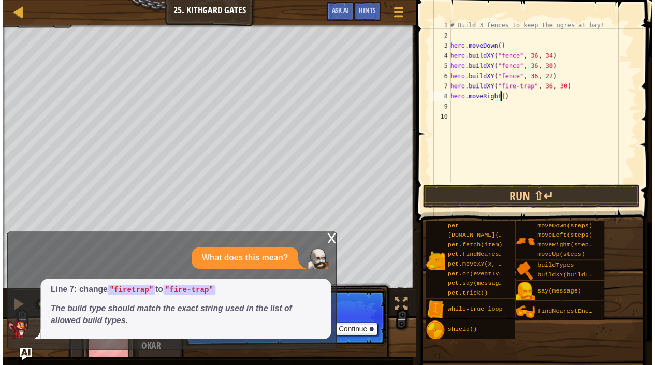
scroll to position [5, 4]
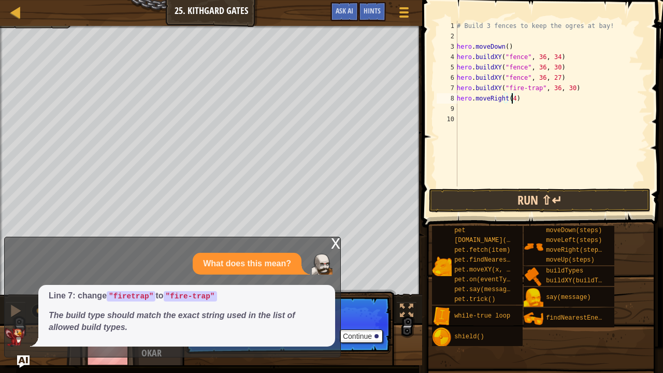
type textarea "hero.moveRight(4)"
click at [507, 203] on button "Run ⇧↵" at bounding box center [540, 201] width 222 height 24
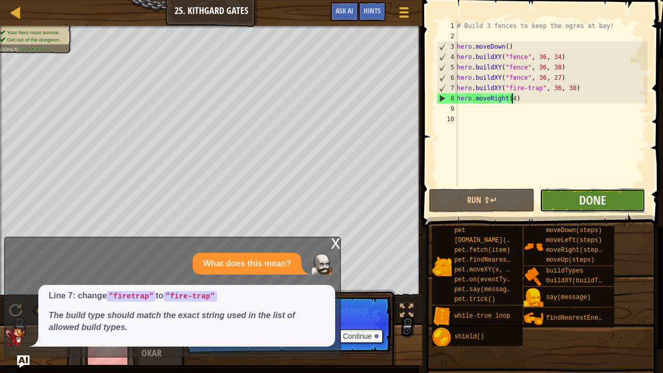
click at [566, 206] on button "Done" at bounding box center [593, 201] width 106 height 24
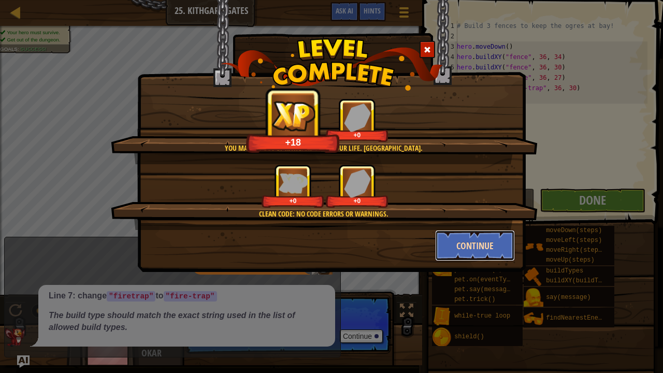
click at [480, 238] on button "Continue" at bounding box center [475, 245] width 80 height 31
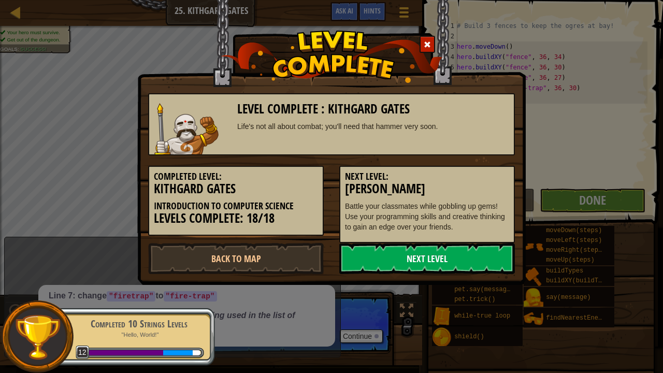
click at [412, 269] on link "Next Level" at bounding box center [427, 258] width 176 height 31
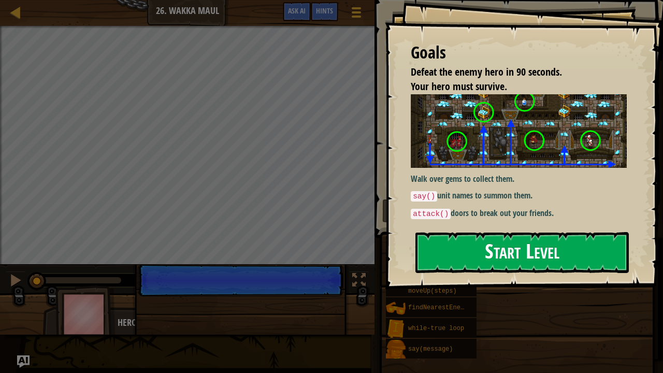
click at [527, 235] on button "Start Level" at bounding box center [521, 252] width 213 height 41
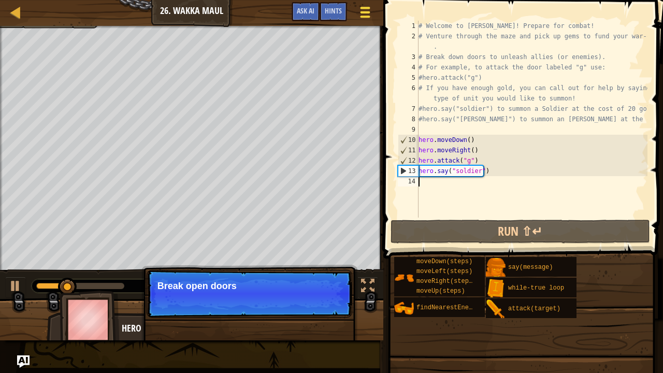
click at [360, 12] on div at bounding box center [365, 12] width 14 height 15
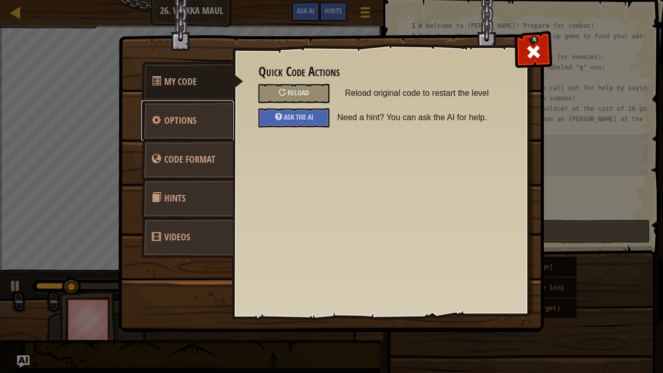
click at [183, 103] on link "Options" at bounding box center [187, 121] width 92 height 40
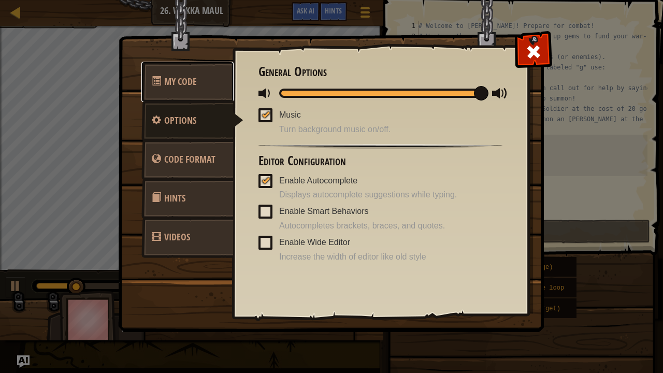
click at [188, 84] on span "My Code" at bounding box center [180, 81] width 33 height 13
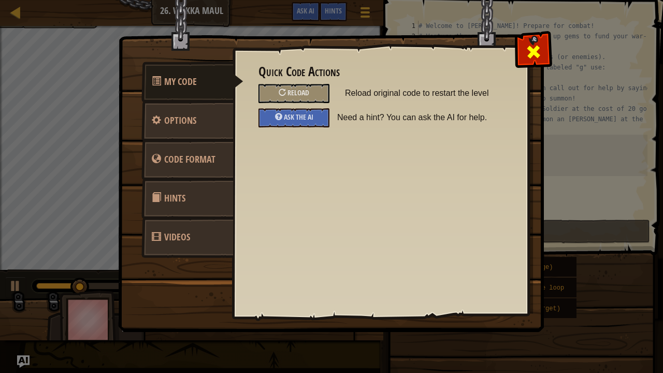
click at [528, 47] on span at bounding box center [533, 52] width 17 height 17
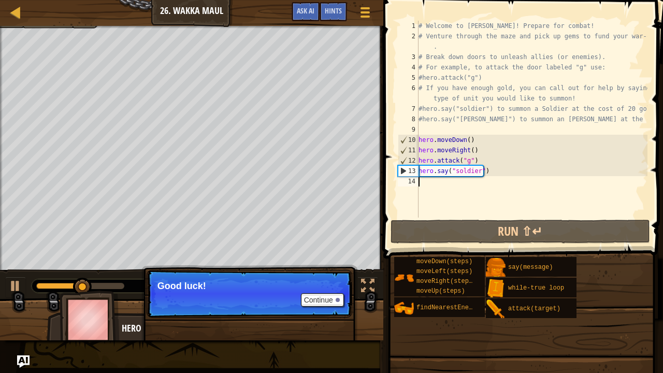
click at [8, 8] on div "Ladder Introduction to Computer Science 26. Wakka Maul Game Menu Done Hints Ask…" at bounding box center [191, 13] width 383 height 26
click at [17, 15] on div at bounding box center [15, 12] width 13 height 13
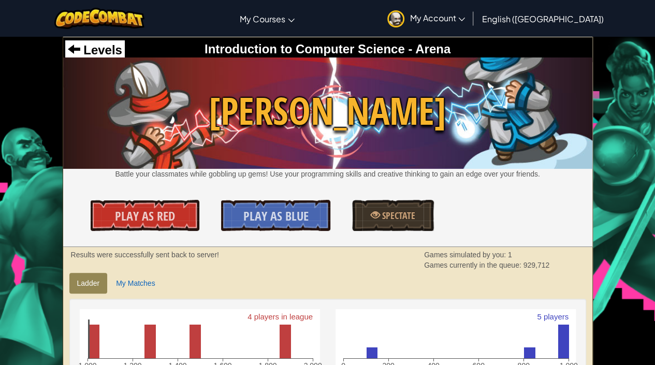
click at [224, 250] on div "Results were successfully sent back to server!" at bounding box center [240, 255] width 338 height 10
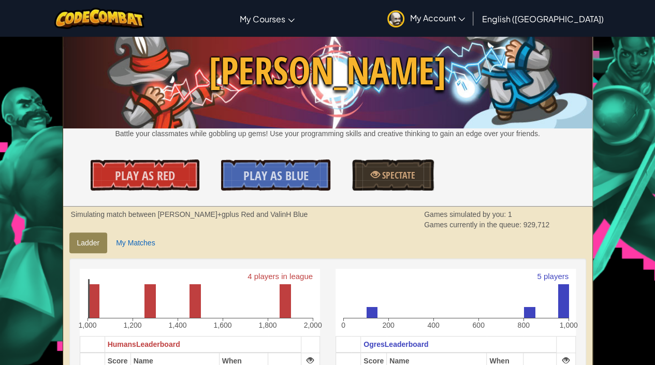
scroll to position [41, 0]
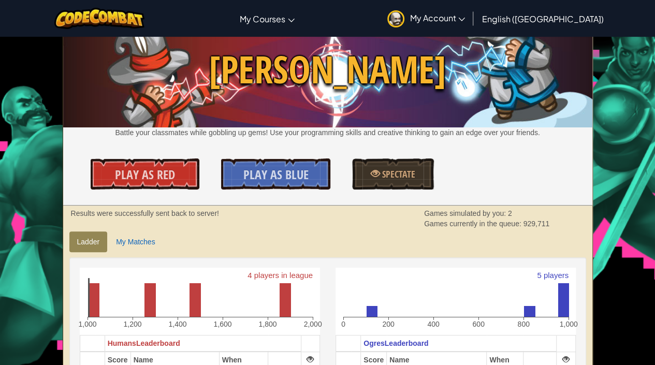
click at [268, 190] on div "Levels Introduction to Computer Science - Arena Wakka Maul Battle your classmat…" at bounding box center [327, 101] width 529 height 210
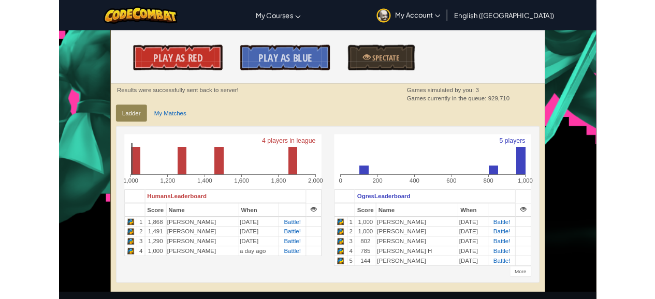
scroll to position [124, 0]
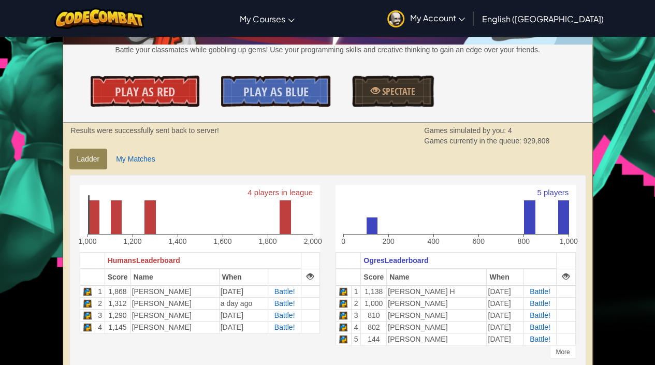
drag, startPoint x: 304, startPoint y: 79, endPoint x: 210, endPoint y: 118, distance: 101.7
click at [210, 118] on div "Levels Introduction to Computer Science - Arena Wakka Maul Battle your classmat…" at bounding box center [327, 18] width 529 height 210
click at [151, 91] on span "Play As Red" at bounding box center [145, 91] width 60 height 17
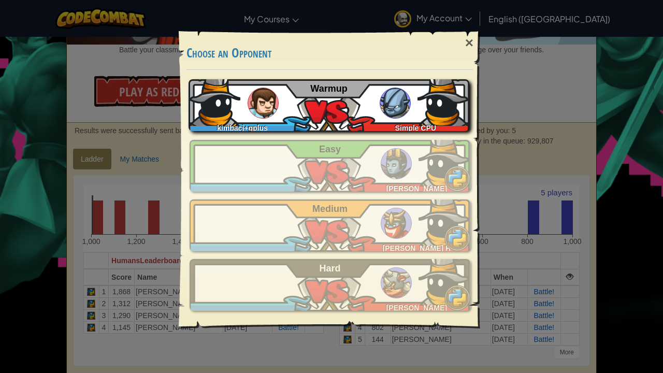
click at [346, 102] on div "kimbacj+gplus Simple CPU Warmup" at bounding box center [329, 105] width 281 height 52
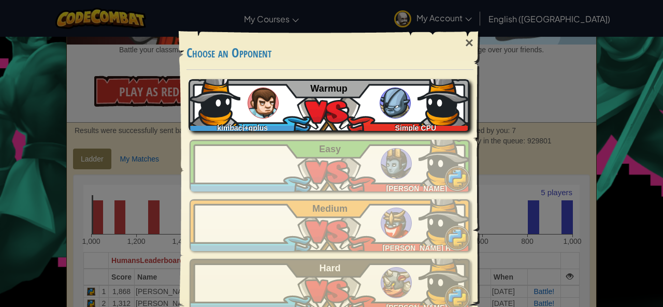
click at [190, 79] on link "kimbacj+gplus Simple CPU Warmup" at bounding box center [330, 105] width 281 height 52
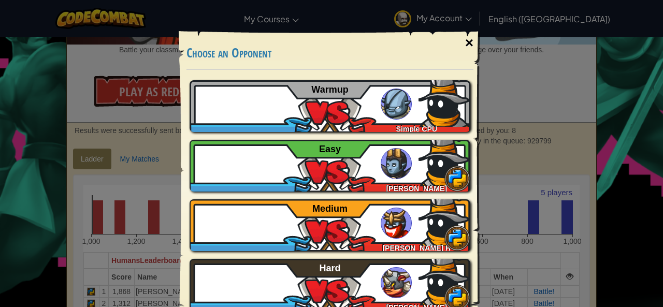
click at [464, 44] on div "×" at bounding box center [469, 43] width 24 height 30
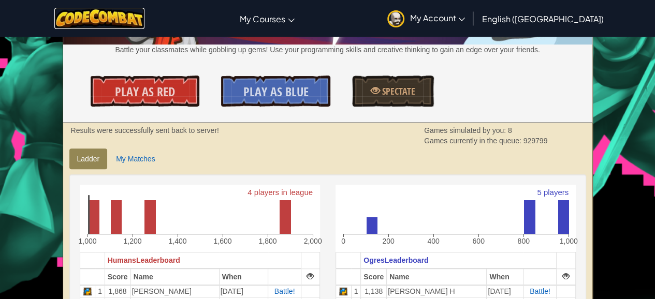
click at [114, 8] on img at bounding box center [99, 18] width 91 height 21
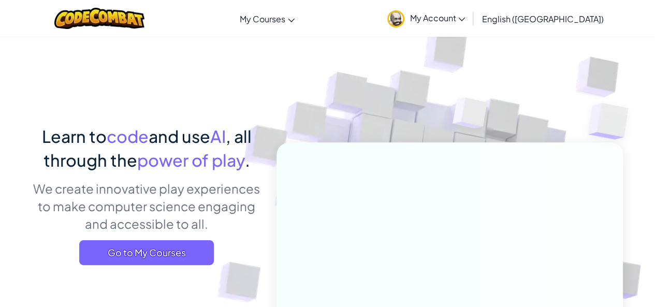
click at [470, 7] on link "My Account" at bounding box center [426, 18] width 88 height 33
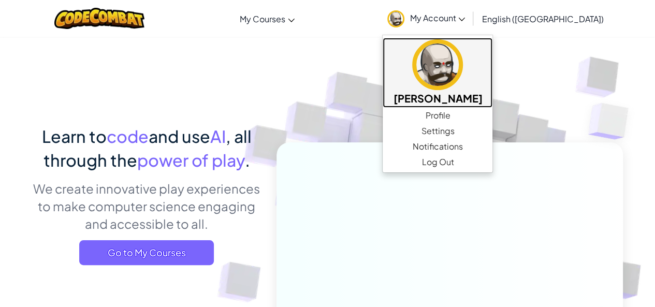
click at [463, 84] on img at bounding box center [437, 64] width 51 height 51
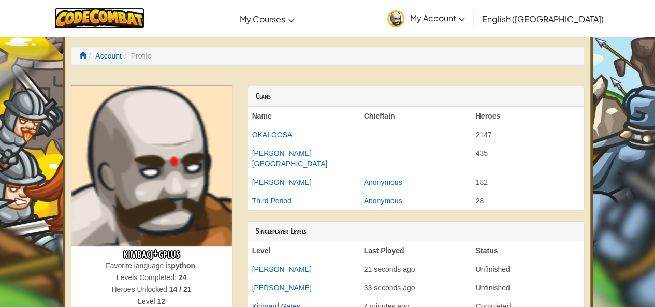
click at [124, 27] on img at bounding box center [99, 18] width 91 height 21
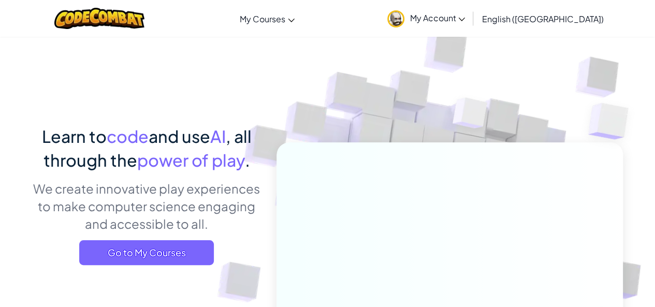
click at [182, 111] on div "Learn to code and use AI , all through the power of play . We create innovative…" at bounding box center [328, 225] width 591 height 378
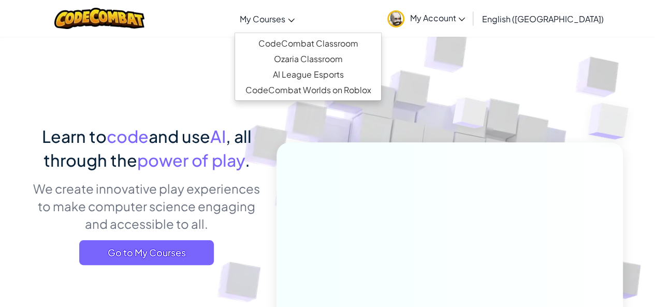
click at [298, 10] on link "My Courses" at bounding box center [267, 19] width 65 height 28
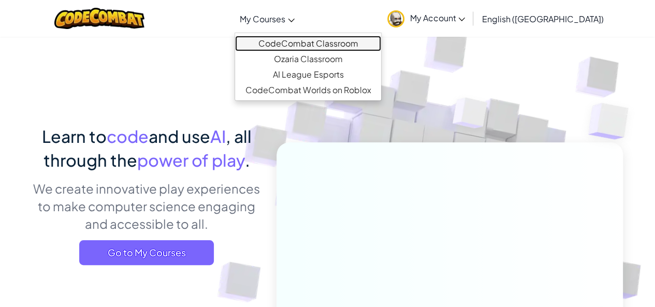
click at [353, 40] on link "CodeCombat Classroom" at bounding box center [308, 44] width 146 height 16
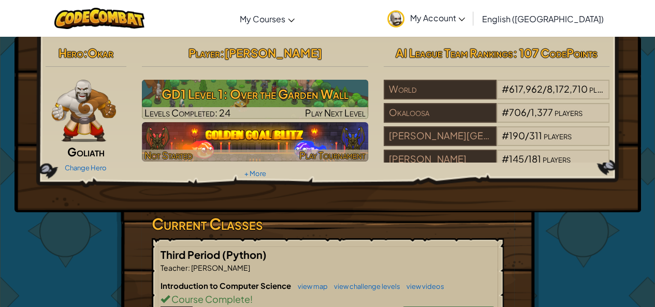
click at [258, 125] on img at bounding box center [255, 141] width 226 height 39
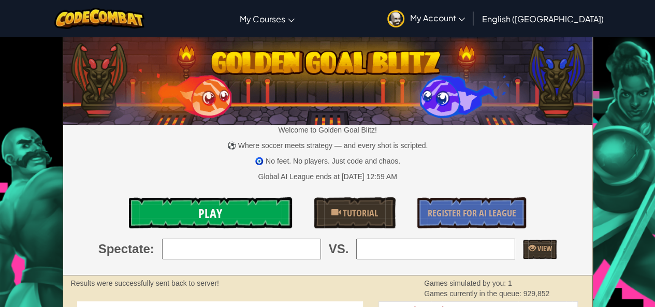
click at [218, 223] on link "Play" at bounding box center [211, 212] width 164 height 31
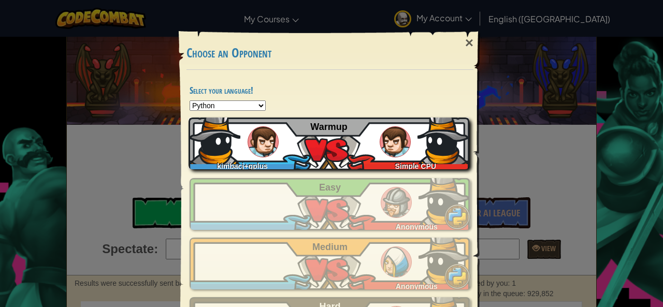
click at [352, 139] on div "kimbacj+gplus Simple CPU Warmup" at bounding box center [329, 144] width 281 height 52
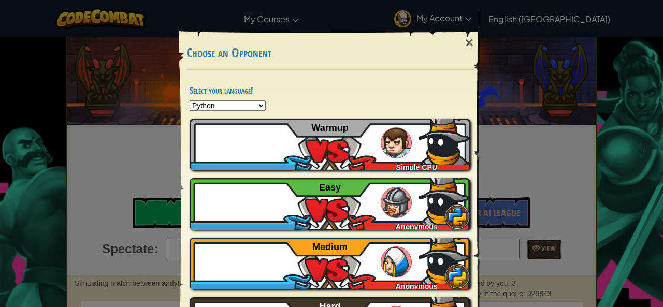
click at [139, 42] on div "× Choose an Opponent Select your language! Python JavaScript CoffeeScript Lua C…" at bounding box center [331, 153] width 663 height 307
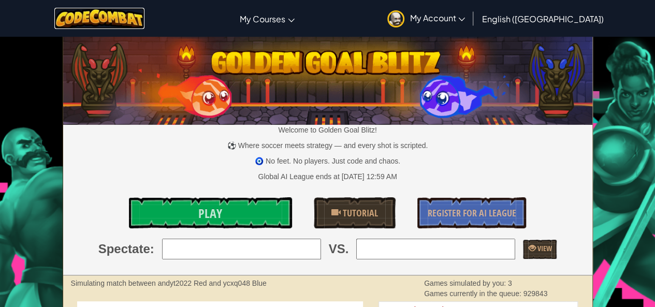
click at [110, 17] on img at bounding box center [99, 18] width 91 height 21
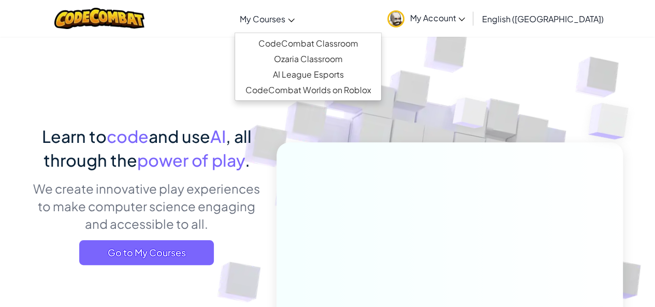
click at [296, 31] on link "My Courses" at bounding box center [267, 19] width 65 height 28
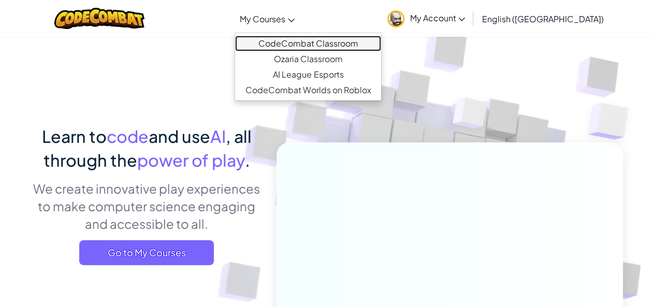
click at [326, 41] on link "CodeCombat Classroom" at bounding box center [308, 44] width 146 height 16
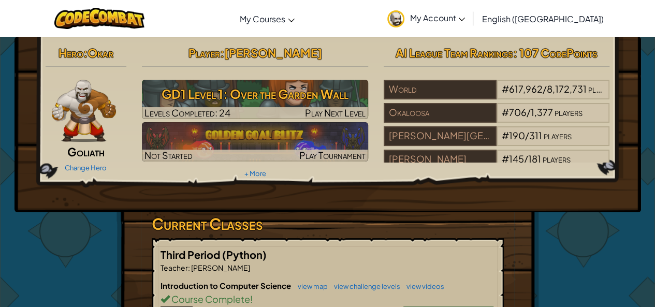
click at [328, 214] on h3 "Current Classes" at bounding box center [328, 223] width 352 height 23
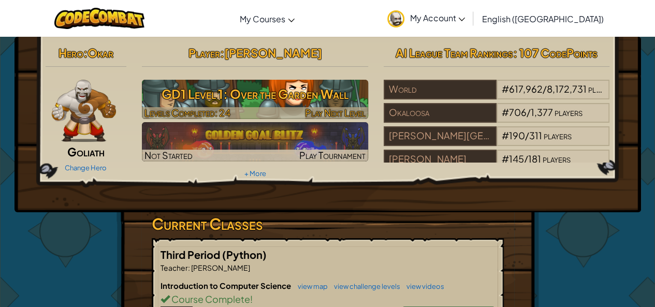
click at [268, 109] on div at bounding box center [255, 113] width 226 height 12
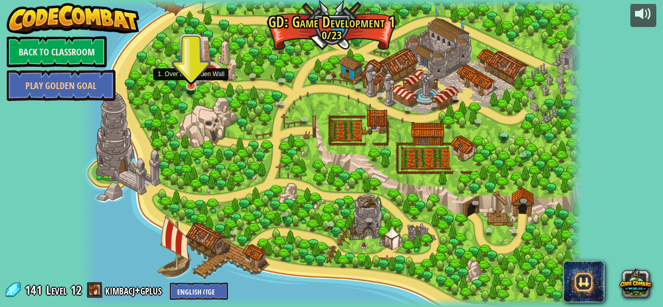
click at [189, 84] on img at bounding box center [191, 73] width 12 height 27
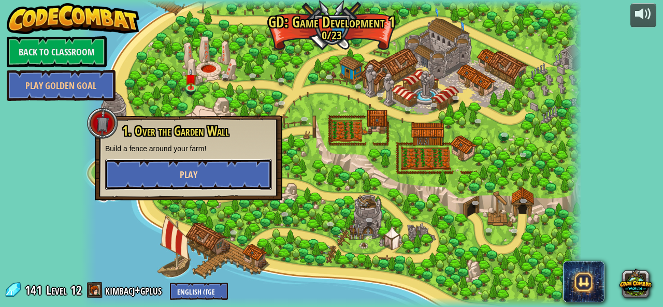
click at [197, 173] on button "Play" at bounding box center [188, 174] width 167 height 31
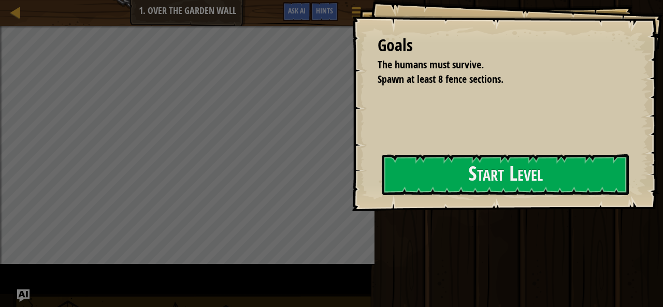
click at [352, 157] on div "Goals The humans must survive. Spawn at least 8 fence sections. Start Level Err…" at bounding box center [507, 105] width 311 height 211
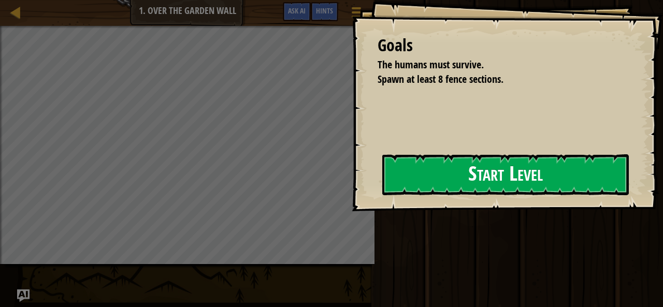
click at [405, 183] on button "Start Level" at bounding box center [505, 174] width 247 height 41
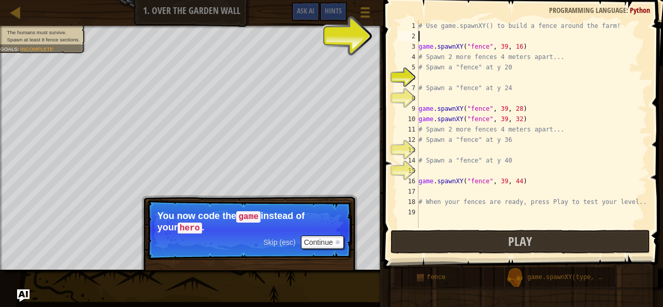
click at [432, 34] on div "# Use game.spawnXY() to build a fence around the farm! game . spawnXY ( "fence"…" at bounding box center [532, 135] width 231 height 228
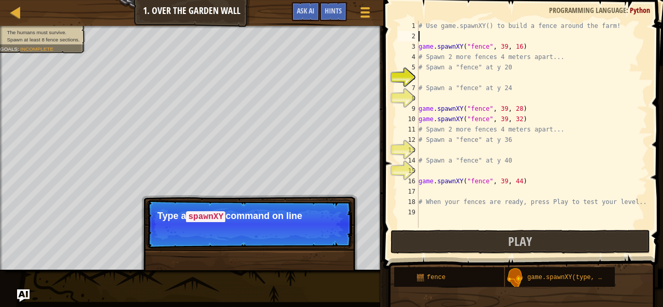
scroll to position [5, 0]
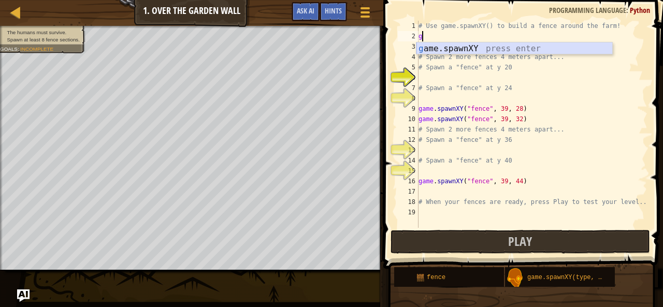
click at [454, 49] on div "g ame.spawnXY press enter" at bounding box center [515, 60] width 196 height 37
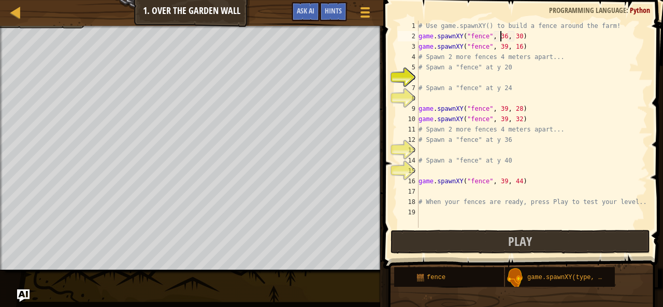
click at [500, 36] on div "# Use game.spawnXY() to build a fence around the farm! game . spawnXY ( "fence"…" at bounding box center [532, 135] width 231 height 228
click at [515, 35] on div "# Use game.spawnXY() to build a fence around the farm! game . spawnXY ( "fence"…" at bounding box center [532, 135] width 231 height 228
type textarea "game.spawnXY("fence", 39, 22)"
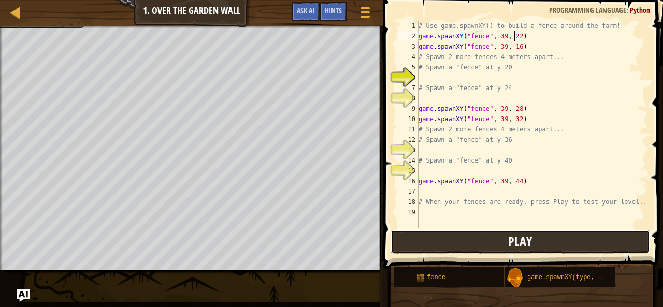
click at [471, 238] on button "Play" at bounding box center [521, 242] width 260 height 24
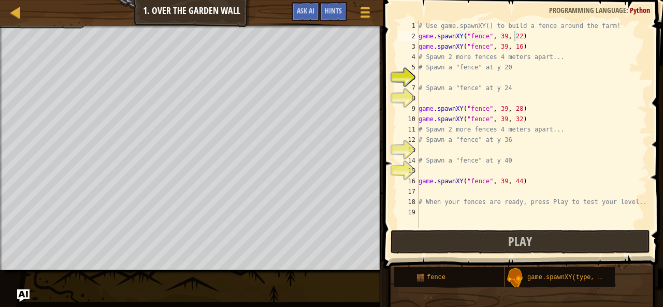
scroll to position [5, 0]
click at [448, 174] on div "# Use game.spawnXY() to build a fence around the farm! game . spawnXY ( "fence"…" at bounding box center [532, 135] width 231 height 228
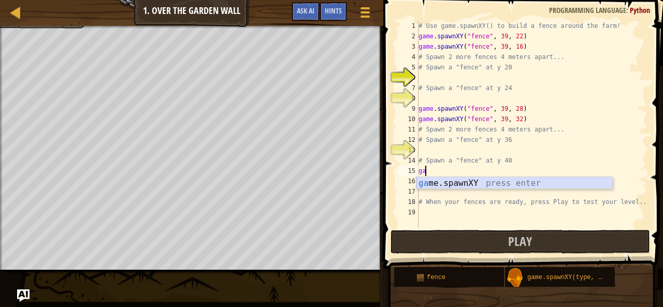
click at [451, 182] on div "ga me.spawnXY press enter" at bounding box center [515, 195] width 196 height 37
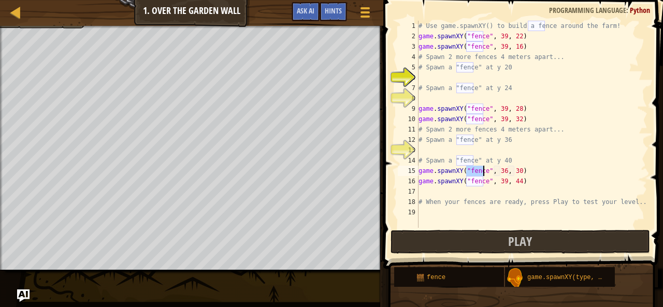
click at [497, 170] on div "# Use game.spawnXY() to build a fence around the farm! game . spawnXY ( "fence"…" at bounding box center [532, 135] width 231 height 228
click at [498, 169] on div "# Use game.spawnXY() to build a fence around the farm! game . spawnXY ( "fence"…" at bounding box center [532, 135] width 231 height 228
type textarea "game.spawnXY("fence", 39, 39)"
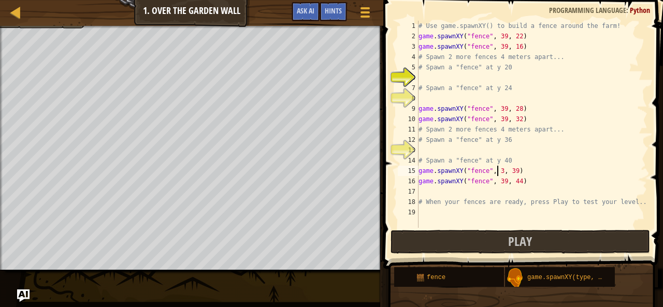
scroll to position [5, 7]
click at [477, 188] on div "# Use game.spawnXY() to build a fence around the farm! game . spawnXY ( "fence"…" at bounding box center [532, 135] width 231 height 228
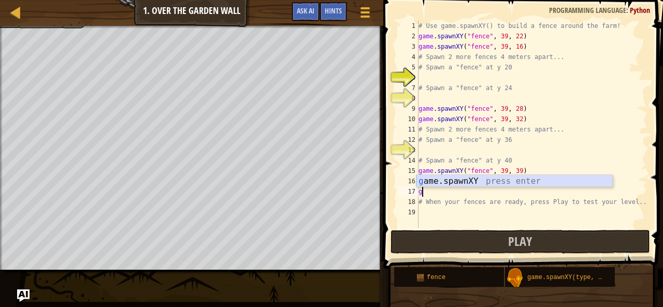
click at [477, 184] on div "g ame.spawnXY press enter" at bounding box center [515, 193] width 196 height 37
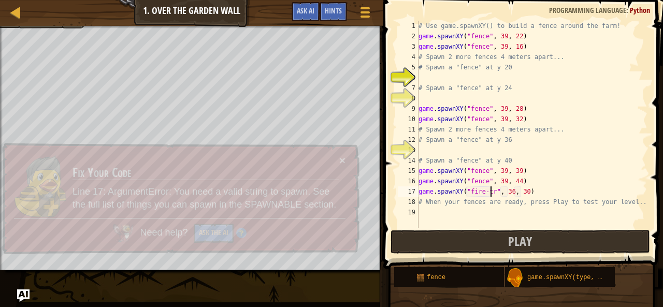
scroll to position [5, 6]
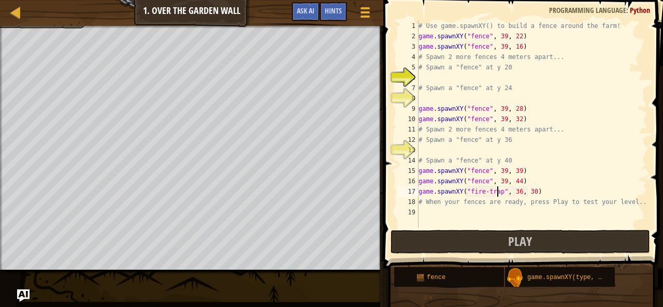
click at [514, 191] on div "# Use game.spawnXY() to build a fence around the farm! game . spawnXY ( "fence"…" at bounding box center [532, 135] width 231 height 228
click at [525, 190] on div "# Use game.spawnXY() to build a fence around the farm! game . spawnXY ( "fence"…" at bounding box center [532, 135] width 231 height 228
type textarea "game.spawnXY("fire-trap", 39, 37)"
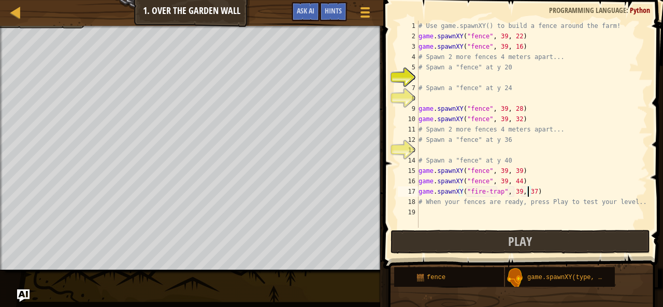
click at [438, 77] on div "# Use game.spawnXY() to build a fence around the farm! game . spawnXY ( "fence"…" at bounding box center [532, 135] width 231 height 228
type textarea "h"
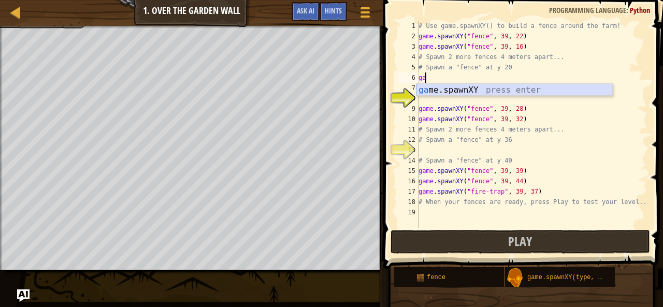
click at [447, 90] on div "ga me.spawnXY press enter" at bounding box center [515, 102] width 196 height 37
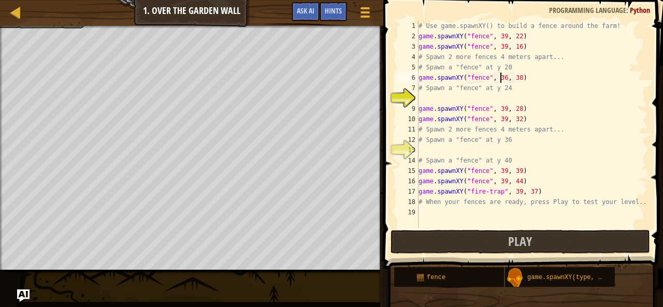
click at [500, 77] on div "# Use game.spawnXY() to build a fence around the farm! game . spawnXY ( "fence"…" at bounding box center [532, 135] width 231 height 228
click at [513, 80] on div "# Use game.spawnXY() to build a fence around the farm! game . spawnXY ( "fence"…" at bounding box center [532, 135] width 231 height 228
type textarea "game.spawnXY("fence", 43, 37)"
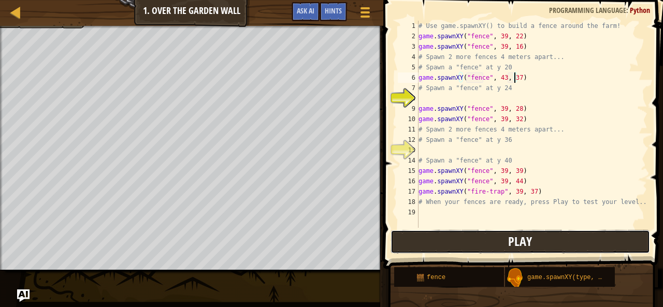
click at [496, 238] on button "Play" at bounding box center [521, 242] width 260 height 24
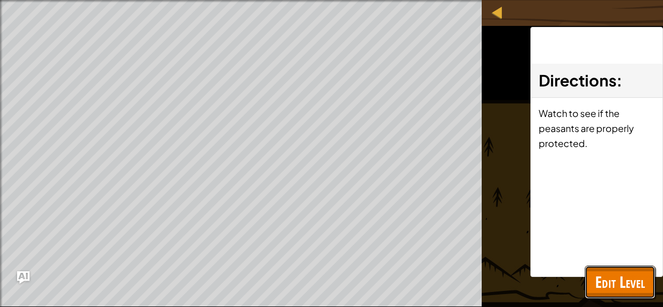
click at [627, 282] on span "Edit Level" at bounding box center [620, 281] width 50 height 21
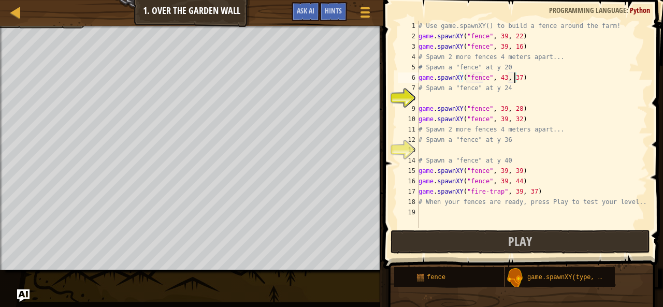
click at [447, 98] on div "# Use game.spawnXY() to build a fence around the farm! game . spawnXY ( "fence"…" at bounding box center [532, 135] width 231 height 228
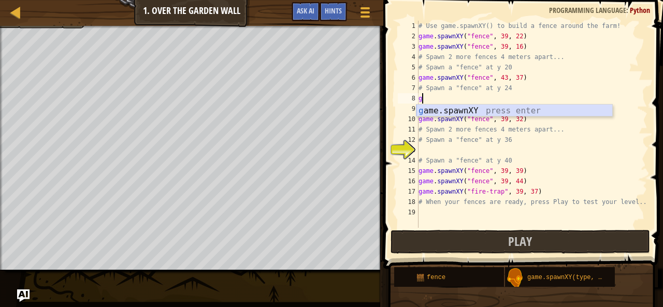
click at [455, 112] on div "g ame.spawnXY press enter" at bounding box center [515, 123] width 196 height 37
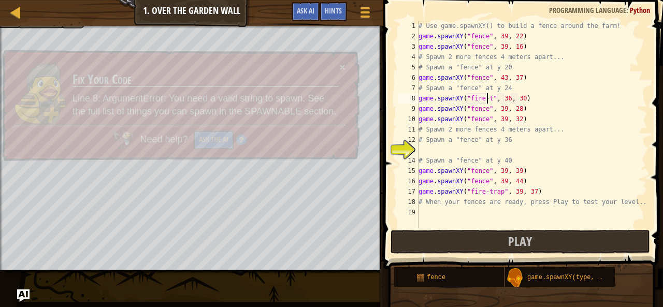
scroll to position [5, 6]
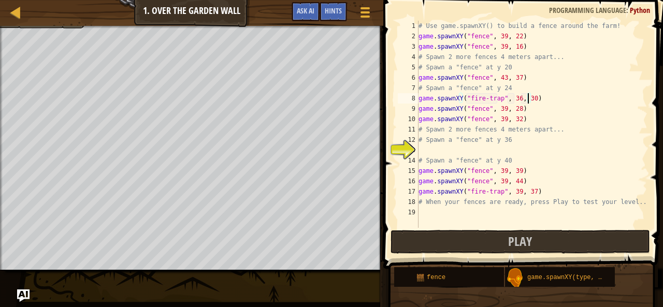
click at [528, 95] on div "# Use game.spawnXY() to build a fence around the farm! game . spawnXY ( "fence"…" at bounding box center [532, 135] width 231 height 228
type textarea "game.spawnXY("fire-trap", 36, 21)"
click at [519, 238] on span "Play" at bounding box center [520, 241] width 24 height 17
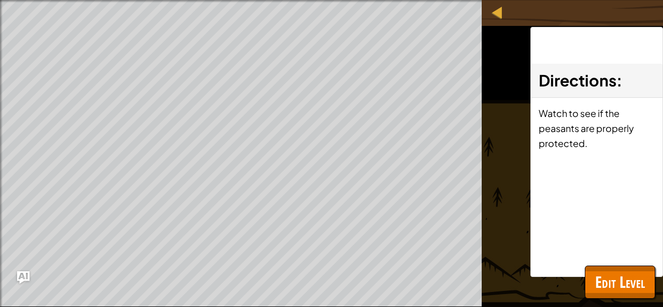
click at [0, 0] on div "game.spawnXY(type, x, y)" at bounding box center [0, 0] width 0 height 0
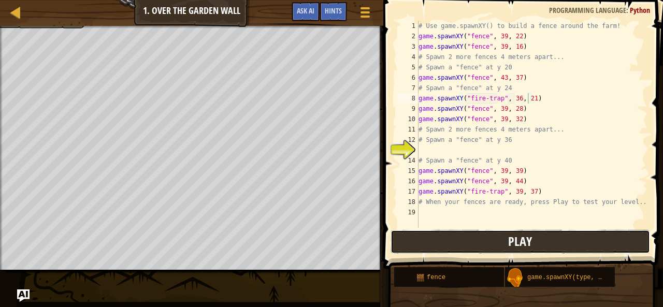
click at [477, 243] on button "Play" at bounding box center [521, 242] width 260 height 24
click at [459, 244] on button "Play" at bounding box center [521, 242] width 260 height 24
click at [421, 236] on button "Play" at bounding box center [521, 242] width 260 height 24
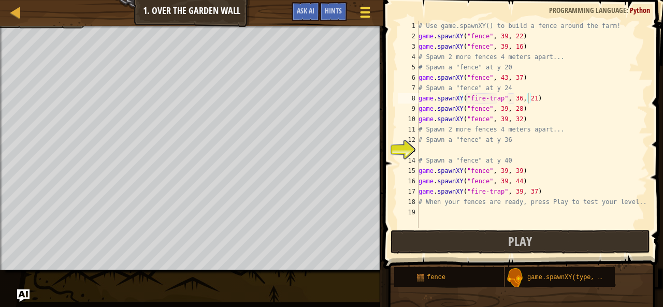
click at [362, 22] on button "Game Menu" at bounding box center [364, 14] width 27 height 25
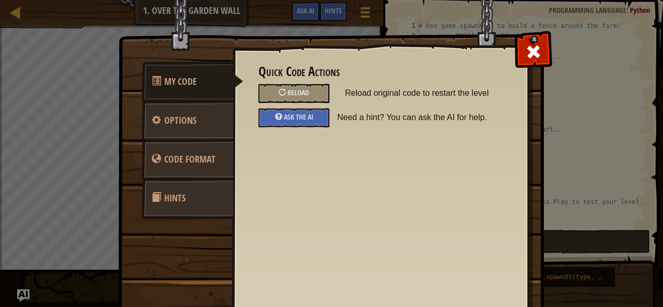
click at [517, 41] on div at bounding box center [533, 49] width 33 height 33
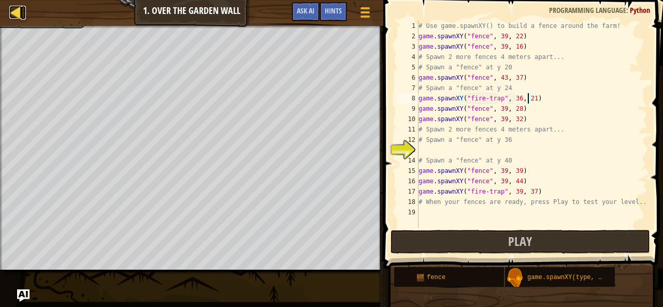
click at [17, 10] on div at bounding box center [15, 12] width 13 height 13
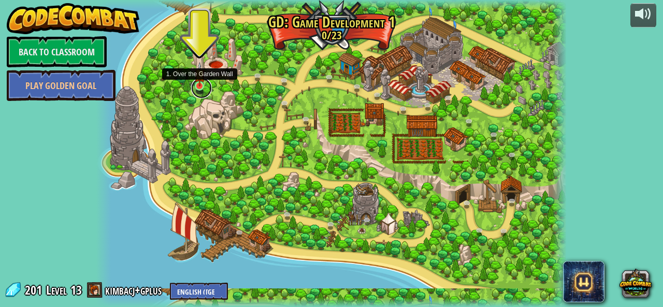
click at [207, 86] on link at bounding box center [201, 88] width 21 height 21
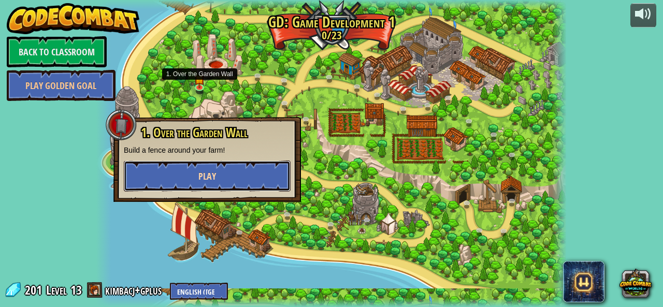
click at [204, 175] on span "Play" at bounding box center [207, 176] width 18 height 13
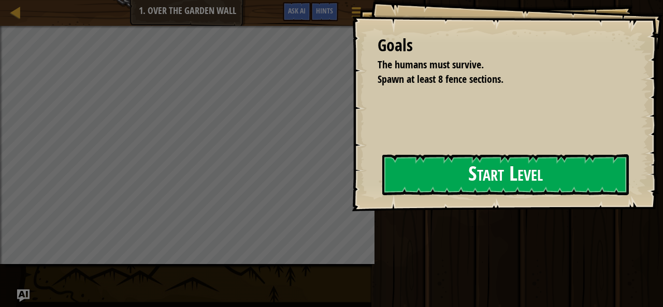
click at [496, 156] on button "Start Level" at bounding box center [505, 174] width 247 height 41
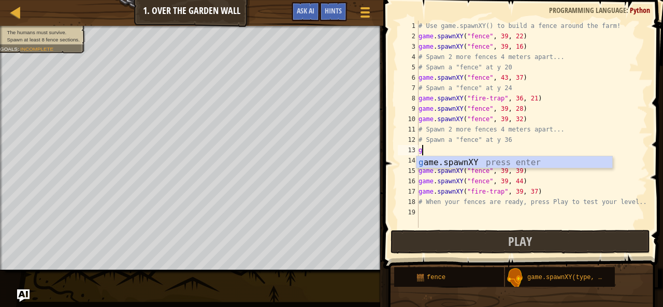
scroll to position [5, 0]
click at [440, 160] on div "g ame.spawnXY press enter" at bounding box center [515, 174] width 196 height 37
type textarea "game.spawnXY("fence", 36, 30)"
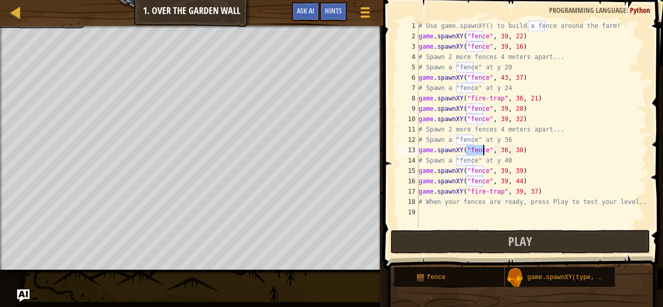
click at [539, 153] on div "# Use game.spawnXY() to build a fence around the farm! game . spawnXY ( "fence"…" at bounding box center [532, 135] width 231 height 228
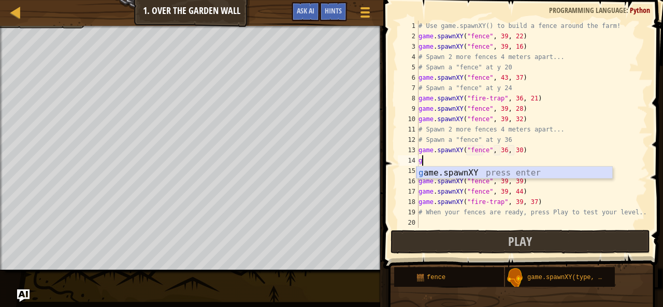
click at [541, 174] on div "g ame.spawnXY press enter" at bounding box center [515, 185] width 196 height 37
type textarea "game.spawnXY("fence", 36, 30)"
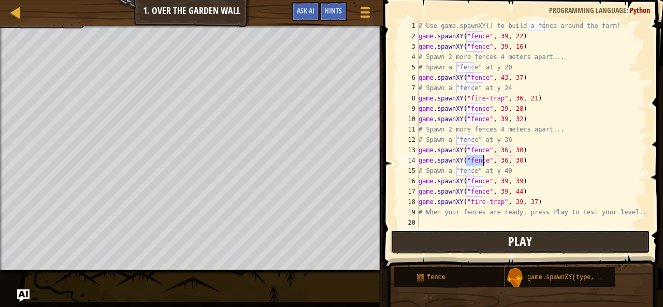
click at [521, 240] on span "Play" at bounding box center [520, 241] width 24 height 17
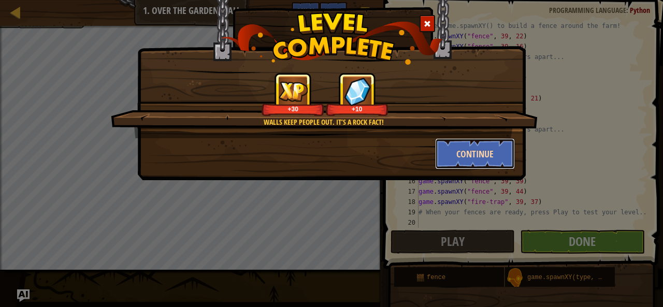
click at [478, 146] on button "Continue" at bounding box center [475, 153] width 80 height 31
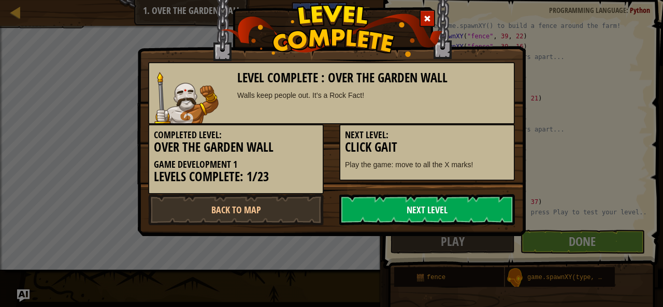
click at [392, 207] on link "Next Level" at bounding box center [427, 209] width 176 height 31
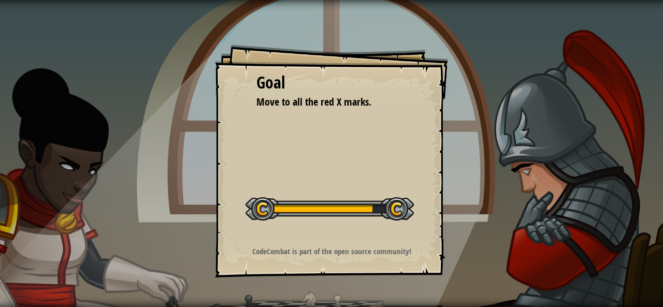
click at [392, 207] on div at bounding box center [330, 208] width 168 height 23
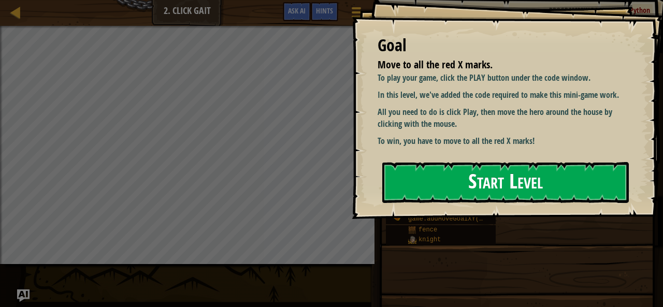
click at [484, 188] on button "Start Level" at bounding box center [505, 182] width 247 height 41
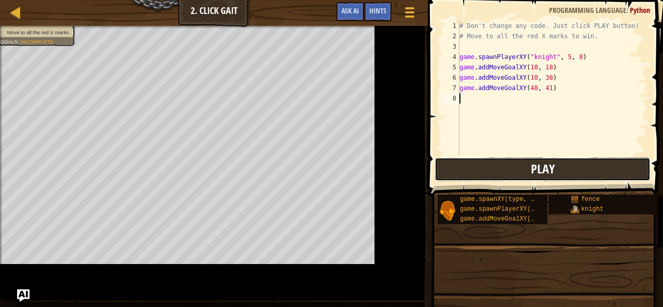
click at [565, 164] on button "Play" at bounding box center [543, 169] width 216 height 24
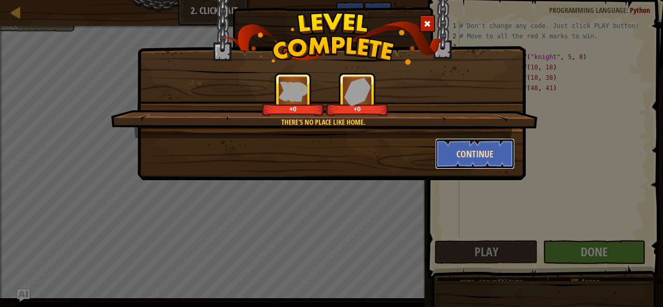
click at [458, 149] on button "Continue" at bounding box center [475, 153] width 80 height 31
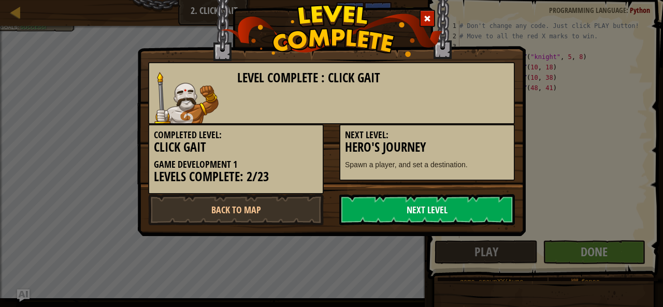
click at [407, 213] on link "Next Level" at bounding box center [427, 209] width 176 height 31
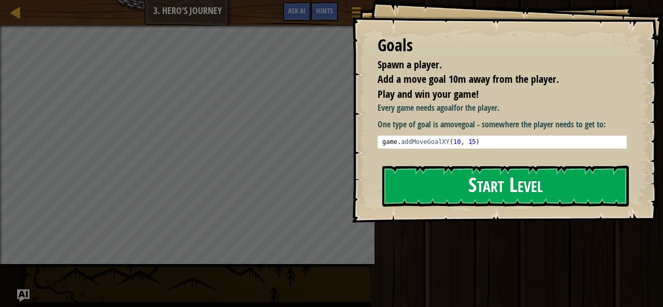
click at [423, 180] on button "Start Level" at bounding box center [505, 186] width 247 height 41
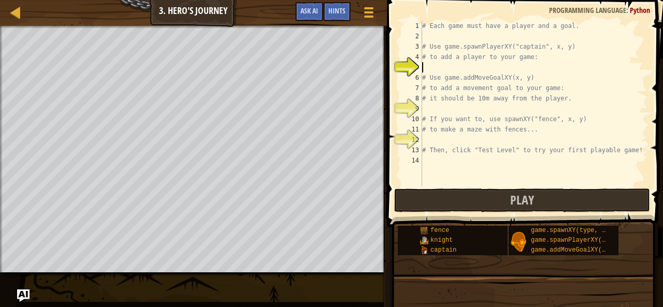
scroll to position [5, 0]
type textarea "h"
type textarea "# to add a player to your game:"
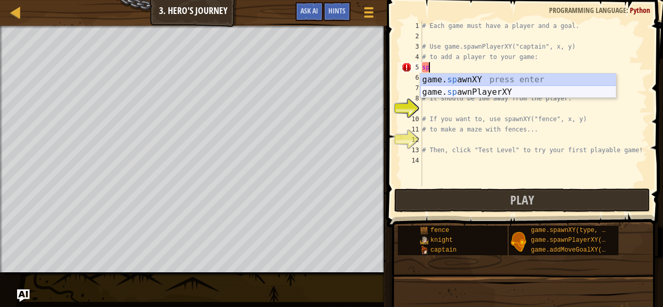
click at [460, 90] on div "game. sp awnXY press enter game. sp awnPlayerXY press enter" at bounding box center [518, 99] width 196 height 50
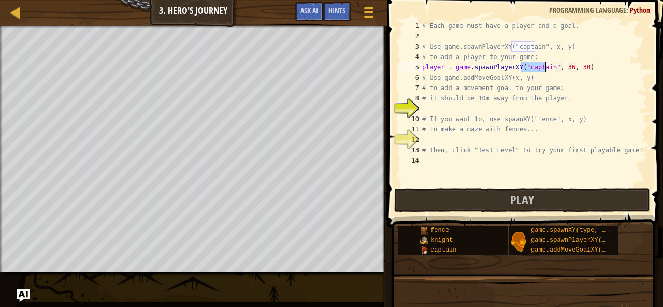
click at [431, 92] on div "# Each game must have a player and a goal. # Use game.spawnPlayerXY("captain", …" at bounding box center [533, 114] width 227 height 187
type textarea "# to add a movement goal to your game:"
click at [449, 105] on div "# Each game must have a player and a goal. # Use game.spawnPlayerXY("captain", …" at bounding box center [533, 114] width 227 height 187
type textarea "h"
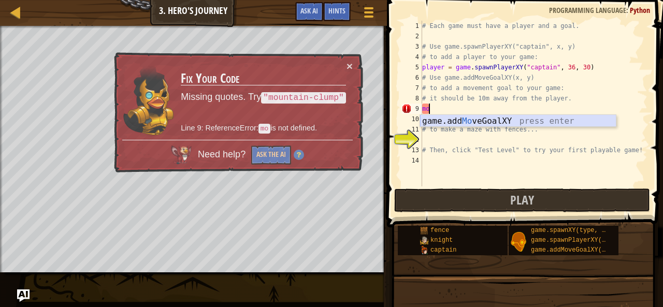
click at [458, 121] on div "game.add Mo veGoalXY press enter" at bounding box center [518, 133] width 196 height 37
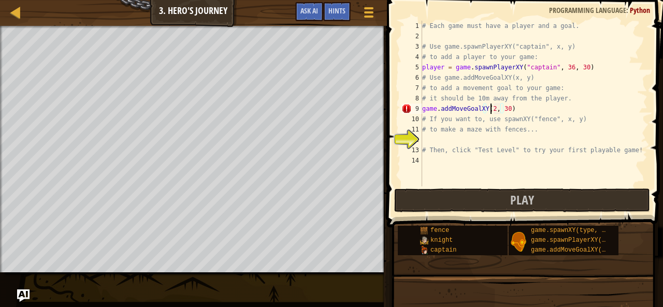
scroll to position [5, 6]
type textarea "game.addMoveGoalXY(26, 30)"
click at [451, 136] on div "# Each game must have a player and a goal. # Use game.spawnPlayerXY("captain", …" at bounding box center [533, 114] width 227 height 187
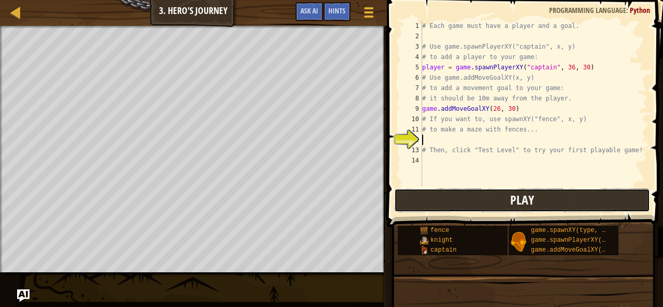
click at [501, 194] on button "Play" at bounding box center [522, 201] width 256 height 24
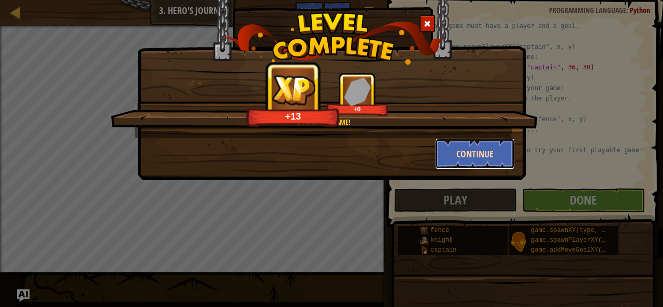
click at [459, 149] on button "Continue" at bounding box center [475, 153] width 80 height 31
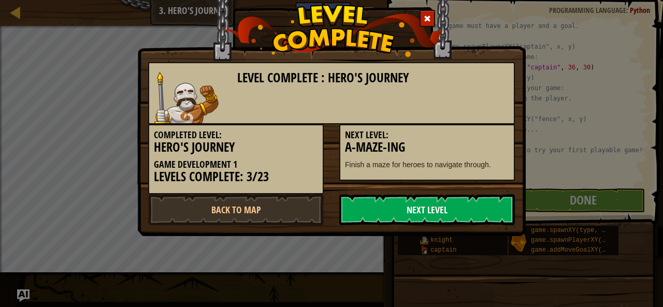
click at [393, 204] on link "Next Level" at bounding box center [427, 209] width 176 height 31
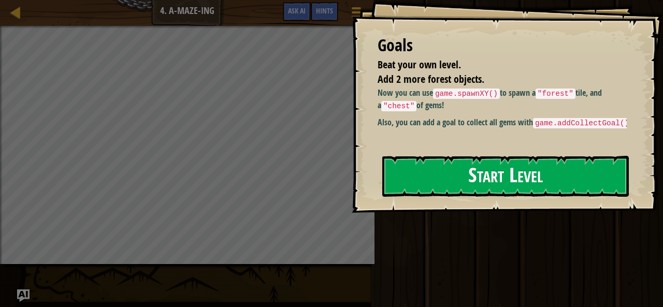
click at [498, 183] on button "Start Level" at bounding box center [505, 176] width 247 height 41
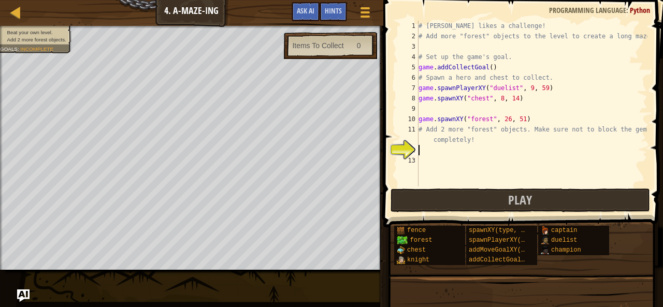
click at [452, 152] on div "# [PERSON_NAME] likes a challenge! # Add more "forest" objects to the level to …" at bounding box center [532, 114] width 231 height 187
click at [246, 7] on div "Map Game Development 1 4. A-maze-ing Game Menu Done Hints Ask AI 1 הההההההההההה…" at bounding box center [331, 153] width 663 height 307
type textarea "g"
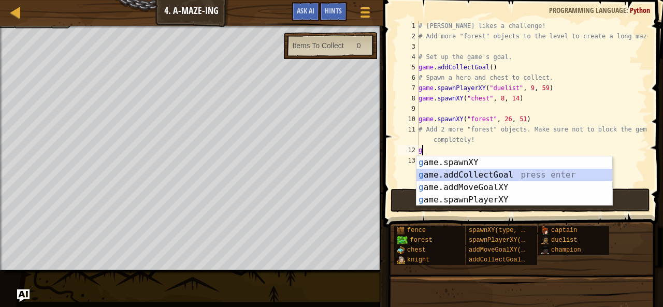
drag, startPoint x: 463, startPoint y: 175, endPoint x: 399, endPoint y: 191, distance: 66.2
click at [399, 0] on body "Map Game Development 1 4. A-maze-ing Game Menu Done Hints Ask AI 1 הההההההההההה…" at bounding box center [331, 0] width 663 height 0
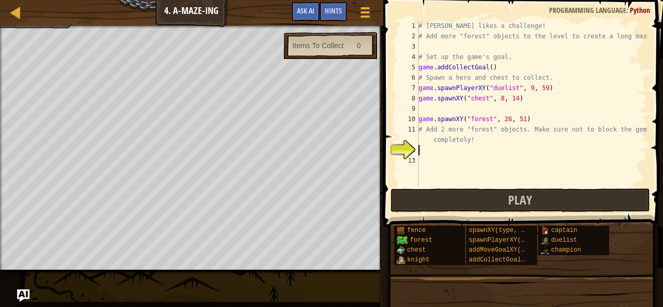
click at [487, 68] on div "# [PERSON_NAME] likes a challenge! # Add more "forest" objects to the level to …" at bounding box center [532, 114] width 231 height 187
type textarea "game.addCollectGoal(1)"
drag, startPoint x: 474, startPoint y: 150, endPoint x: 483, endPoint y: 150, distance: 9.3
click at [483, 150] on div "# [PERSON_NAME] likes a challenge! # Add more "forest" objects to the level to …" at bounding box center [532, 114] width 231 height 187
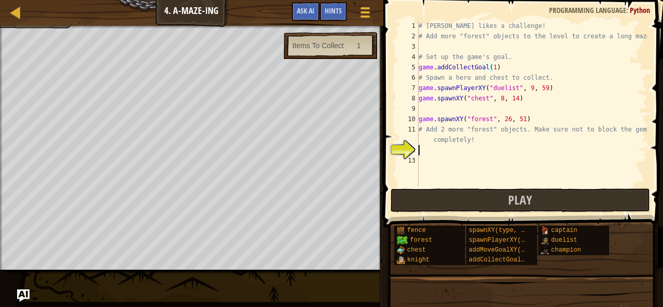
scroll to position [5, 0]
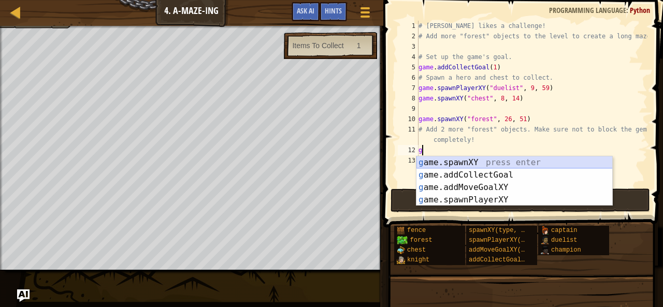
click at [476, 161] on div "g ame.spawnXY press enter g ame.addCollectGoal press enter g ame.addMoveGoalXY …" at bounding box center [515, 193] width 196 height 75
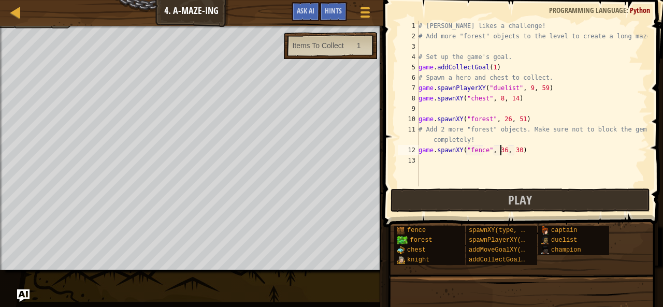
click at [501, 151] on div "# [PERSON_NAME] likes a challenge! # Add more "forest" objects to the level to …" at bounding box center [532, 114] width 231 height 187
type textarea "game.spawnXY("fence", 70, 30)"
click at [513, 152] on div "# [PERSON_NAME] likes a challenge! # Add more "forest" objects to the level to …" at bounding box center [532, 114] width 231 height 187
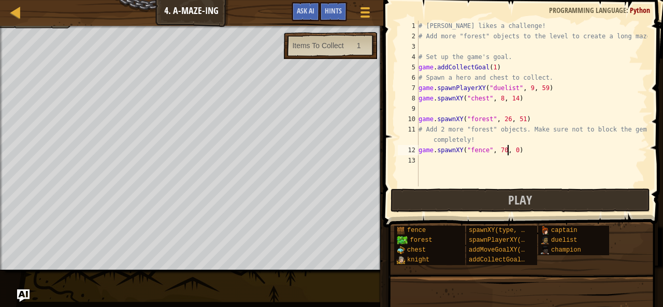
type textarea "game.spawnXY("fence", 70, 40)"
click at [488, 159] on div "# [PERSON_NAME] likes a challenge! # Add more "forest" objects to the level to …" at bounding box center [532, 114] width 231 height 187
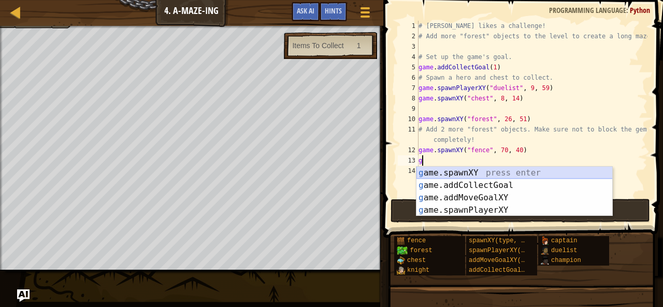
click at [484, 176] on div "g ame.spawnXY press enter g ame.addCollectGoal press enter g ame.addMoveGoalXY …" at bounding box center [515, 204] width 196 height 75
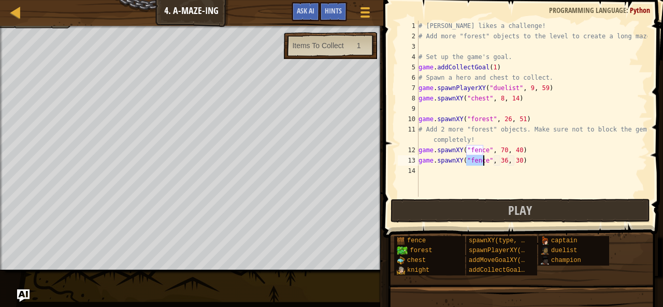
click at [500, 165] on div "# [PERSON_NAME] likes a challenge! # Add more "forest" objects to the level to …" at bounding box center [532, 119] width 231 height 197
click at [514, 160] on div "# [PERSON_NAME] likes a challenge! # Add more "forest" objects to the level to …" at bounding box center [532, 119] width 231 height 197
click at [512, 159] on div "# [PERSON_NAME] likes a challenge! # Add more "forest" objects to the level to …" at bounding box center [532, 119] width 231 height 197
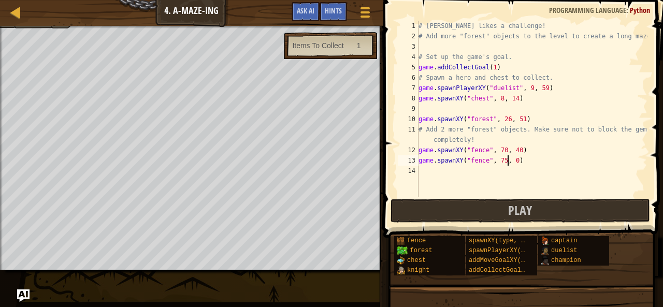
type textarea "game.spawnXY("fence", 75, 40)"
click at [491, 176] on div "# [PERSON_NAME] likes a challenge! # Add more "forest" objects to the level to …" at bounding box center [532, 119] width 231 height 197
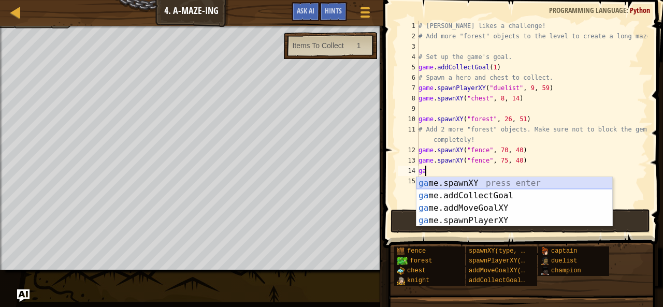
click at [492, 184] on div "ga me.spawnXY press enter ga me.addCollectGoal press enter ga me.addMoveGoalXY …" at bounding box center [515, 214] width 196 height 75
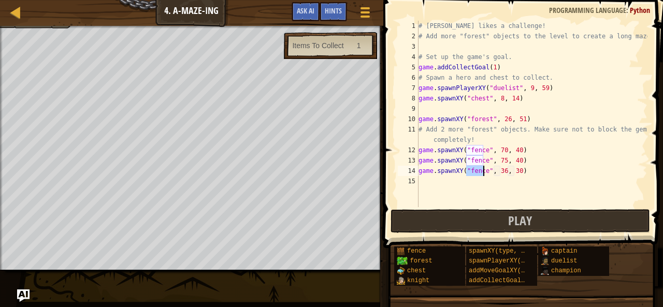
click at [511, 171] on div "# [PERSON_NAME] likes a challenge! # Add more "forest" objects to the level to …" at bounding box center [532, 124] width 231 height 207
click at [499, 171] on div "# [PERSON_NAME] likes a challenge! # Add more "forest" objects to the level to …" at bounding box center [532, 124] width 231 height 207
type textarea "game.spawnXY("fence", 66, 40)"
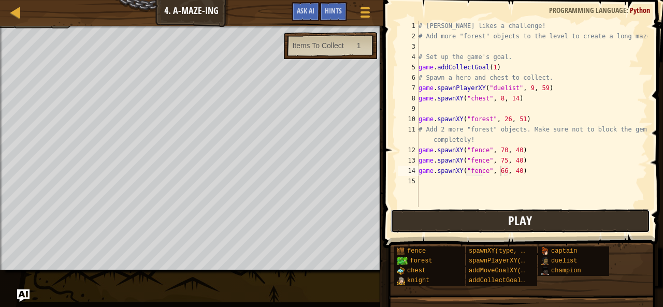
click at [447, 219] on button "Play" at bounding box center [521, 221] width 260 height 24
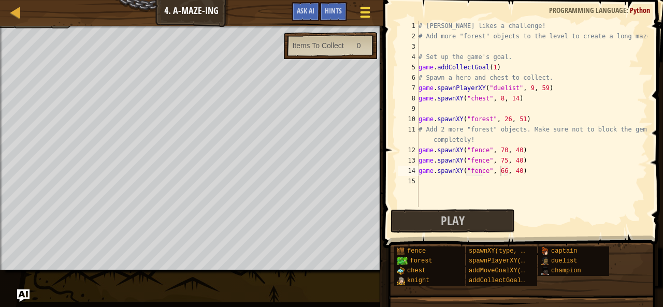
click at [364, 12] on span at bounding box center [365, 12] width 10 height 2
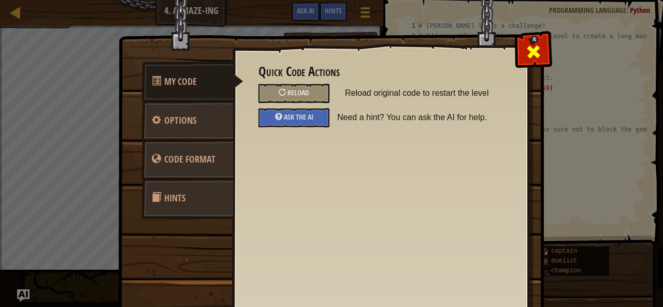
click at [529, 44] on span at bounding box center [533, 52] width 17 height 17
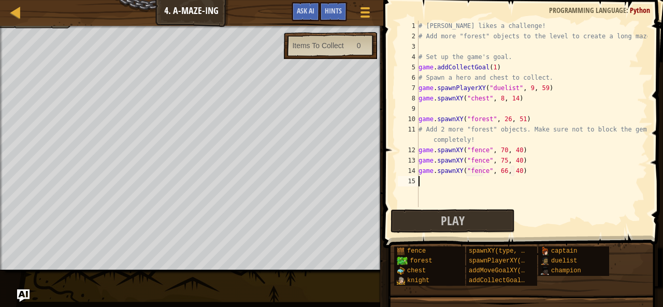
click at [442, 180] on div "# [PERSON_NAME] likes a challenge! # Add more "forest" objects to the level to …" at bounding box center [532, 124] width 231 height 207
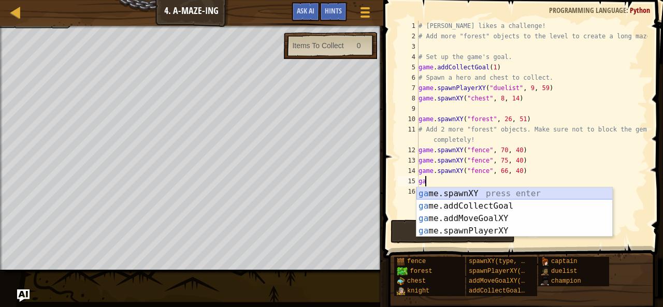
click at [478, 192] on div "ga me.spawnXY press enter ga me.addCollectGoal press enter ga me.addMoveGoalXY …" at bounding box center [515, 225] width 196 height 75
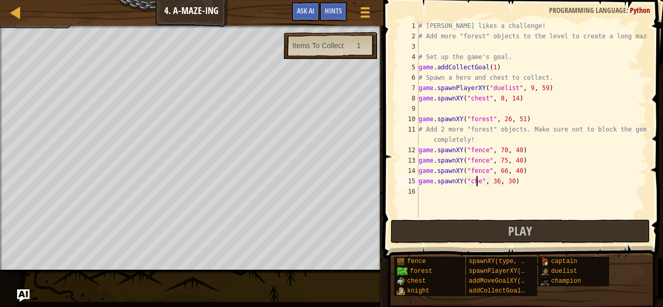
scroll to position [5, 5]
click at [499, 179] on div "# [PERSON_NAME] likes a challenge! # Add more "forest" objects to the level to …" at bounding box center [532, 130] width 231 height 218
click at [511, 183] on div "# [PERSON_NAME] likes a challenge! # Add more "forest" objects to the level to …" at bounding box center [532, 130] width 231 height 218
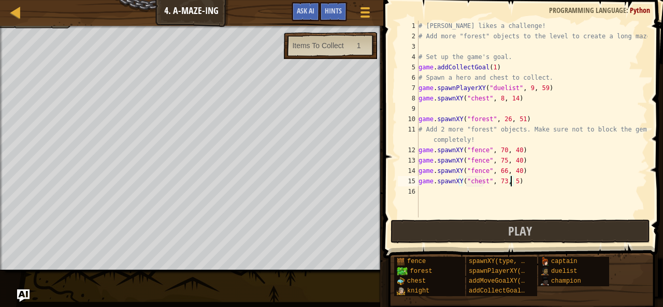
type textarea "game.spawnXY("chest", 73, 50)"
click at [513, 192] on div "# [PERSON_NAME] likes a challenge! # Add more "forest" objects to the level to …" at bounding box center [532, 130] width 231 height 218
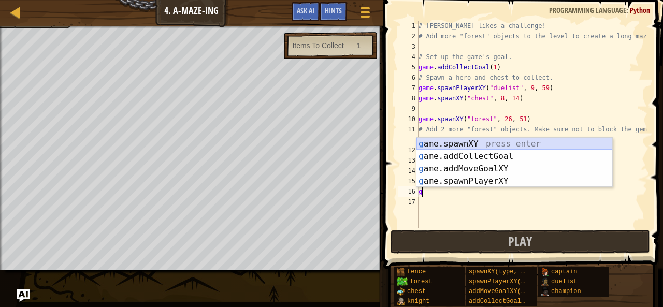
click at [447, 138] on div "g ame.spawnXY press enter g ame.addCollectGoal press enter g ame.addMoveGoalXY …" at bounding box center [515, 175] width 196 height 75
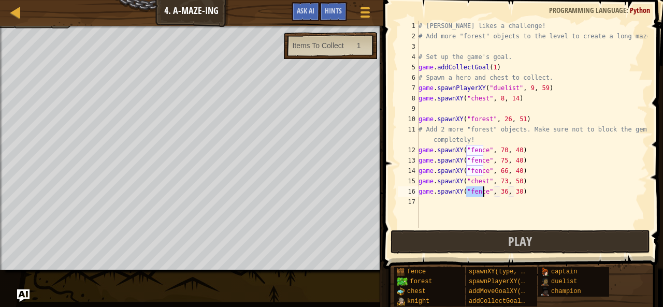
click at [497, 193] on div "# [PERSON_NAME] likes a challenge! # Add more "forest" objects to the level to …" at bounding box center [532, 135] width 231 height 228
click at [513, 194] on div "# [PERSON_NAME] likes a challenge! # Add more "forest" objects to the level to …" at bounding box center [532, 135] width 231 height 228
click at [527, 151] on div "# [PERSON_NAME] likes a challenge! # Add more "forest" objects to the level to …" at bounding box center [532, 135] width 231 height 228
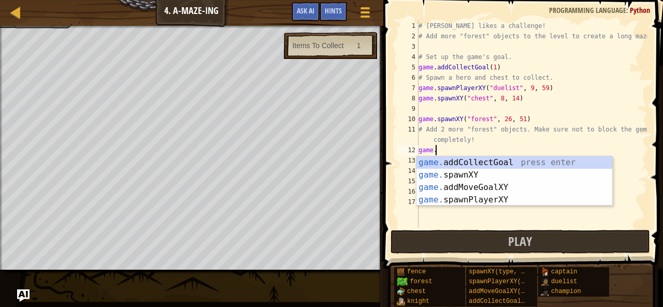
scroll to position [5, 1]
type textarea "g"
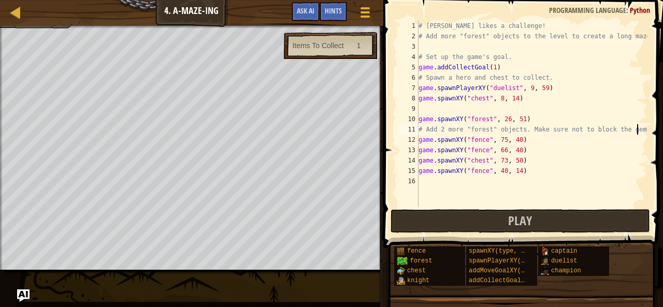
scroll to position [5, 17]
click at [489, 66] on div "# [PERSON_NAME] likes a challenge! # Add more "forest" objects to the level to …" at bounding box center [532, 124] width 231 height 207
type textarea "game.addCollectGoal(3)"
click at [443, 181] on div "# [PERSON_NAME] likes a challenge! # Add more "forest" objects to the level to …" at bounding box center [532, 124] width 231 height 207
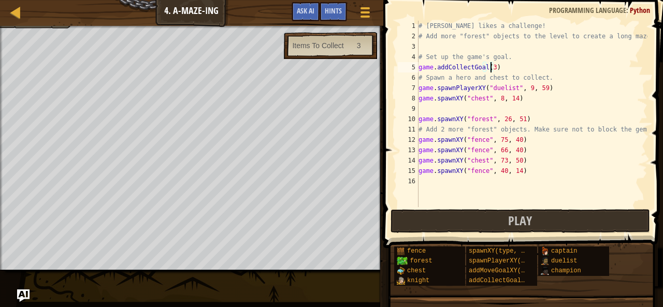
scroll to position [5, 0]
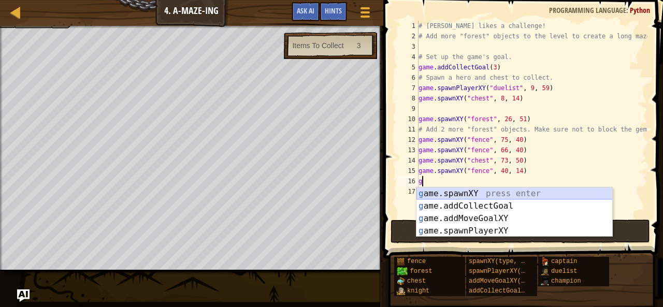
click at [459, 193] on div "g ame.spawnXY press enter g ame.addCollectGoal press enter g ame.addMoveGoalXY …" at bounding box center [515, 225] width 196 height 75
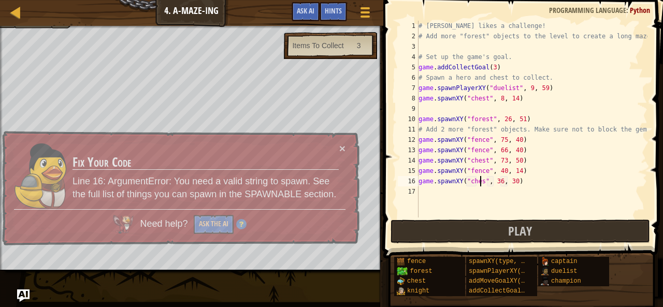
scroll to position [5, 5]
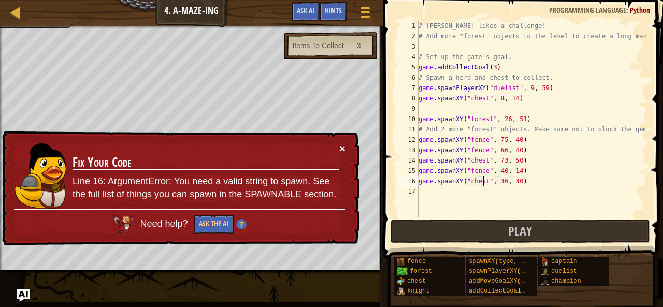
click at [341, 148] on button "×" at bounding box center [343, 150] width 7 height 11
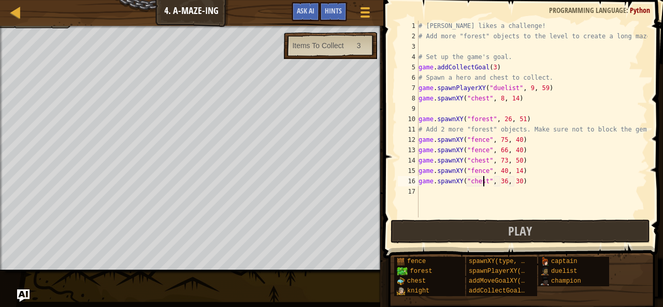
click at [499, 185] on div "# [PERSON_NAME] likes a challenge! # Add more "forest" objects to the level to …" at bounding box center [532, 130] width 231 height 218
click at [511, 182] on div "# [PERSON_NAME] likes a challenge! # Add more "forest" objects to the level to …" at bounding box center [532, 130] width 231 height 218
type textarea "game.spawnXY("chest", 75, 5)"
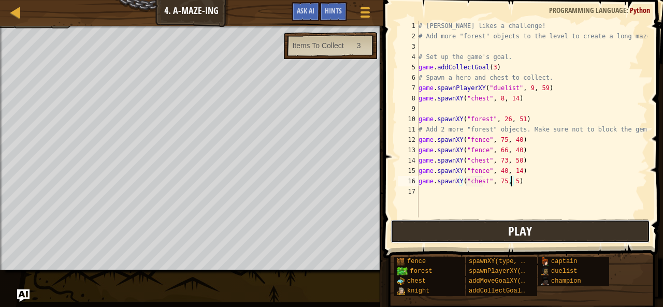
click at [526, 233] on span "Play" at bounding box center [520, 231] width 24 height 17
